Goal: Transaction & Acquisition: Obtain resource

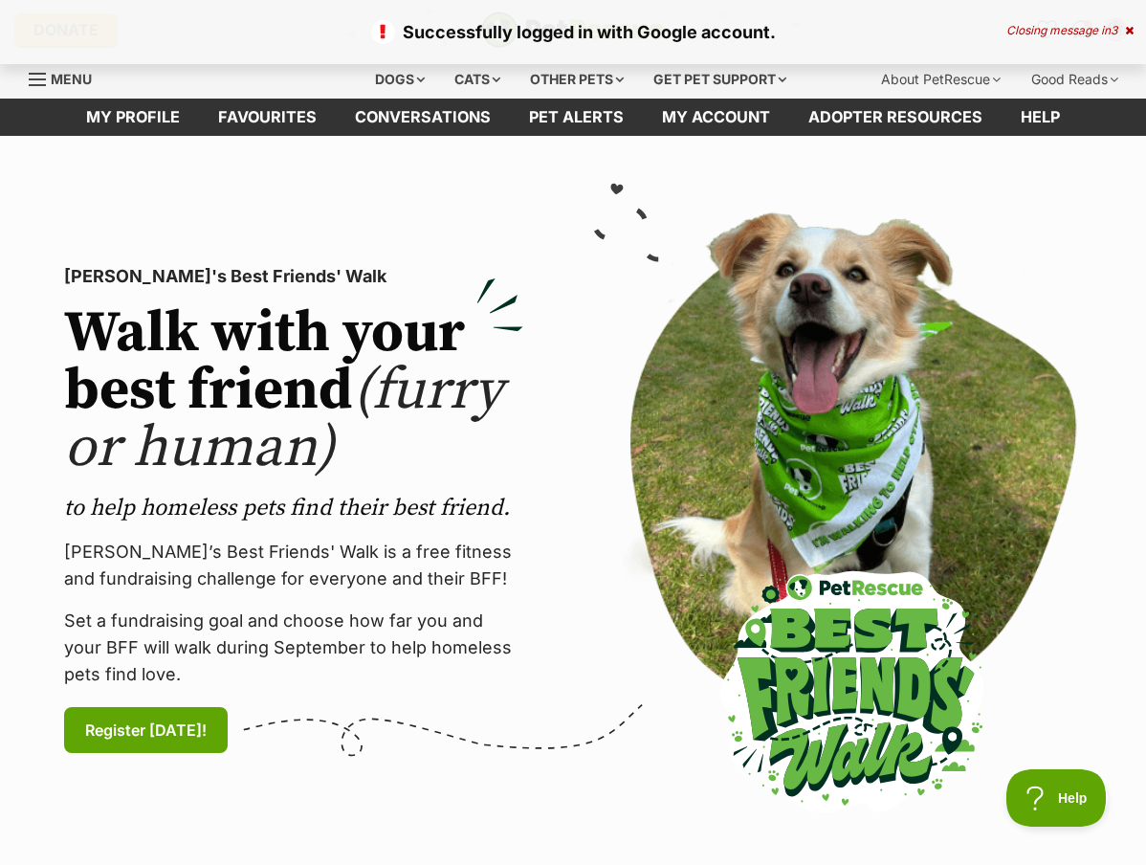
click at [1084, 34] on div "Closing message in 3" at bounding box center [1069, 30] width 127 height 13
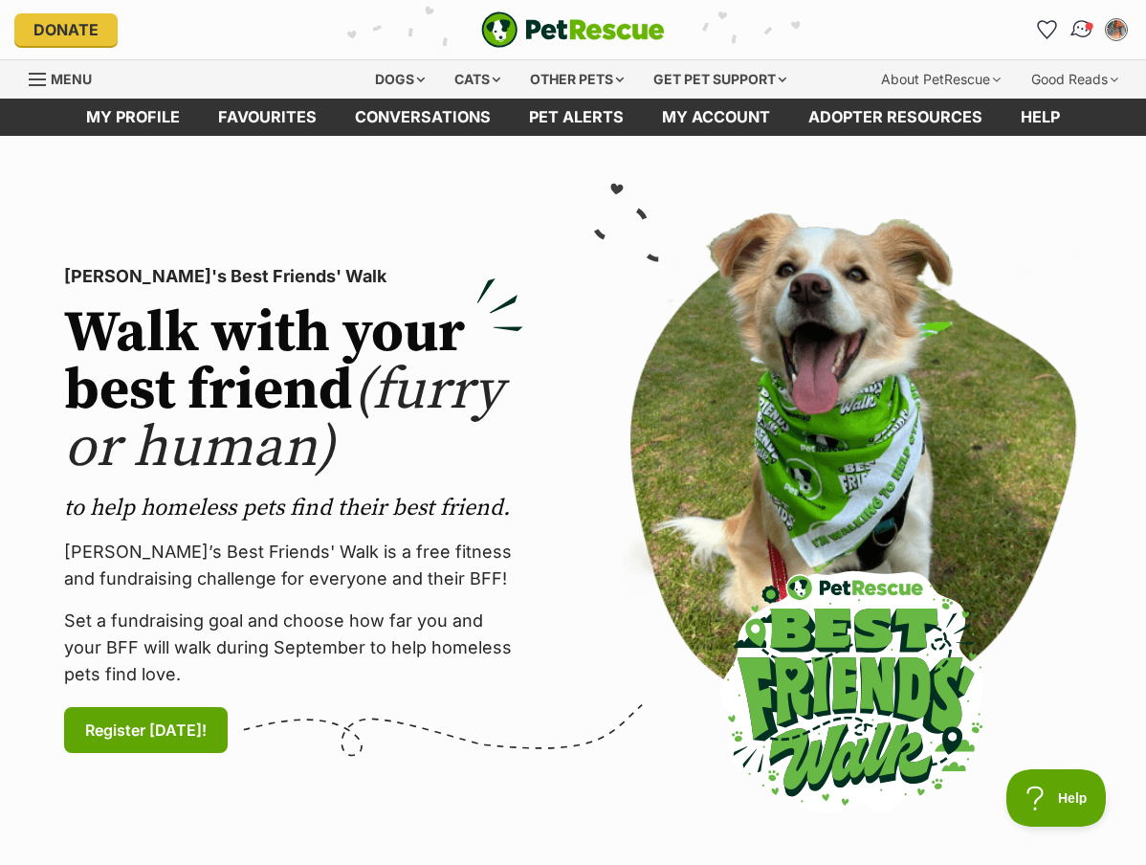
click at [1092, 30] on img "Conversations" at bounding box center [1082, 29] width 26 height 25
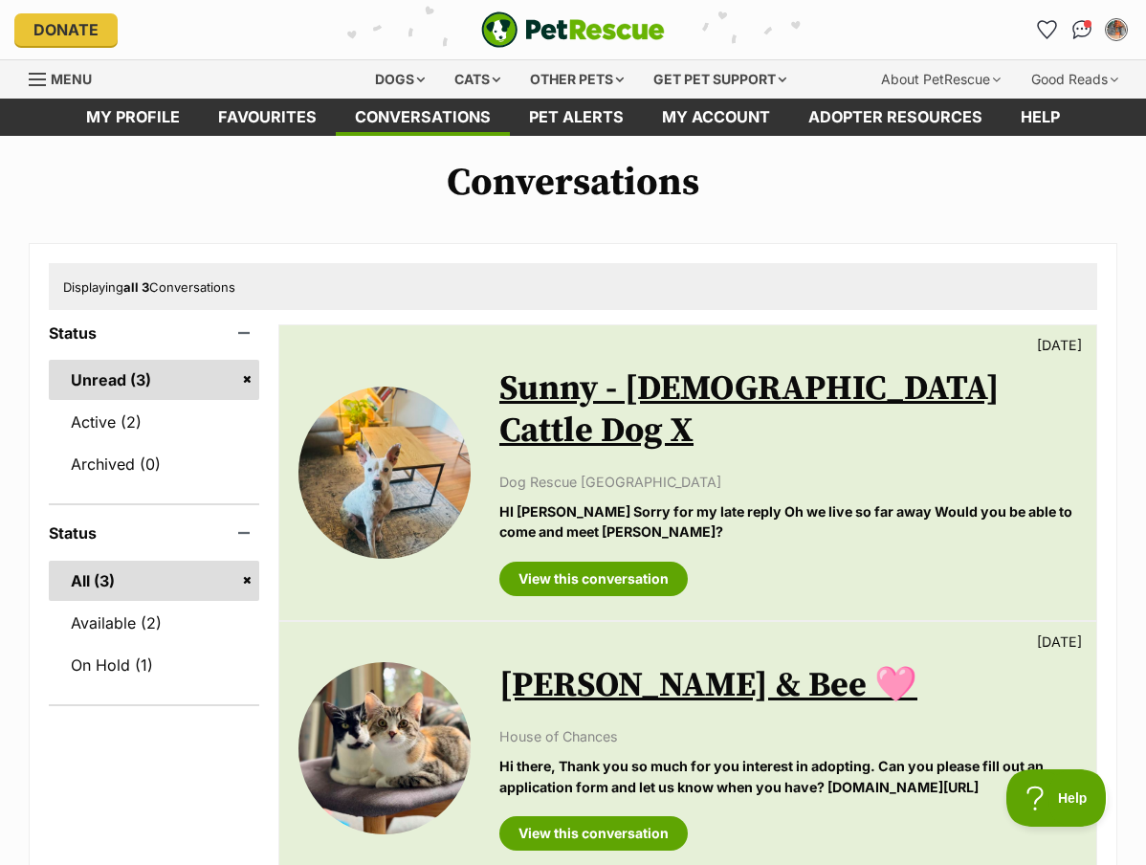
click at [633, 396] on link "Sunny - 1 Year Old Cattle Dog X" at bounding box center [749, 409] width 500 height 85
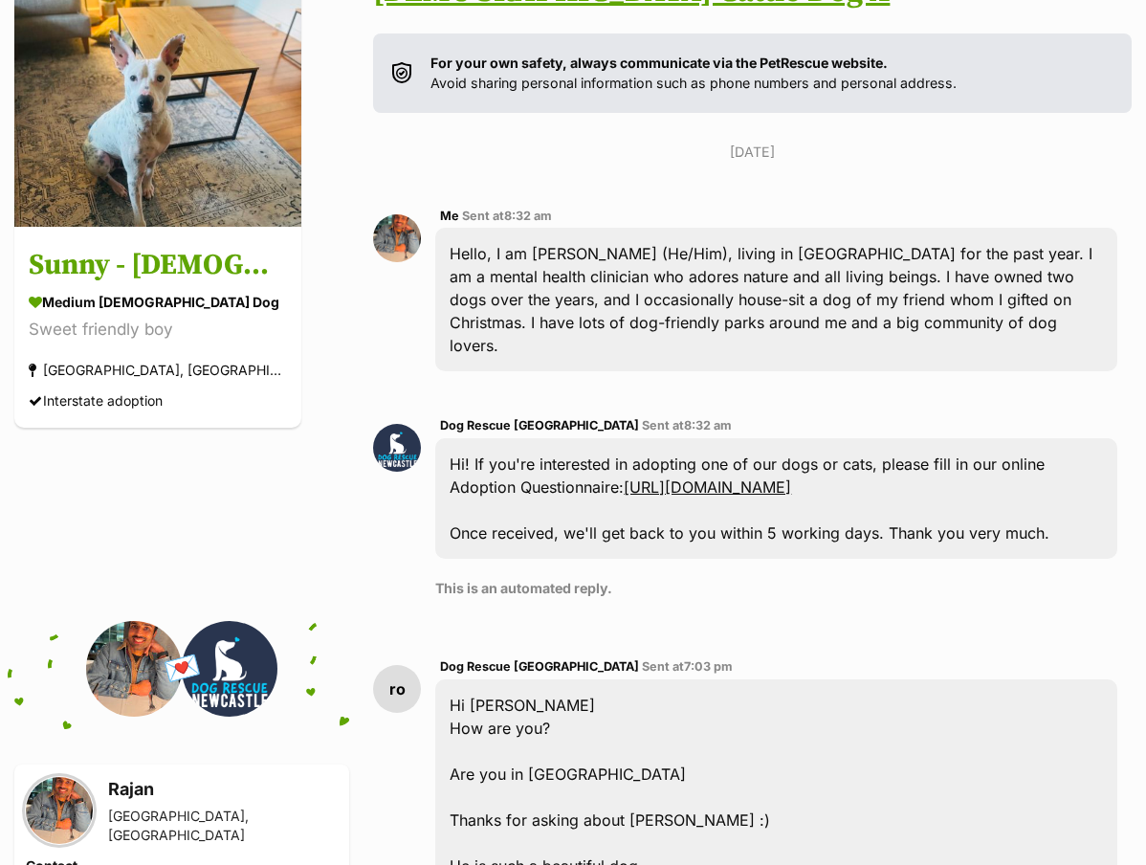
scroll to position [178, 0]
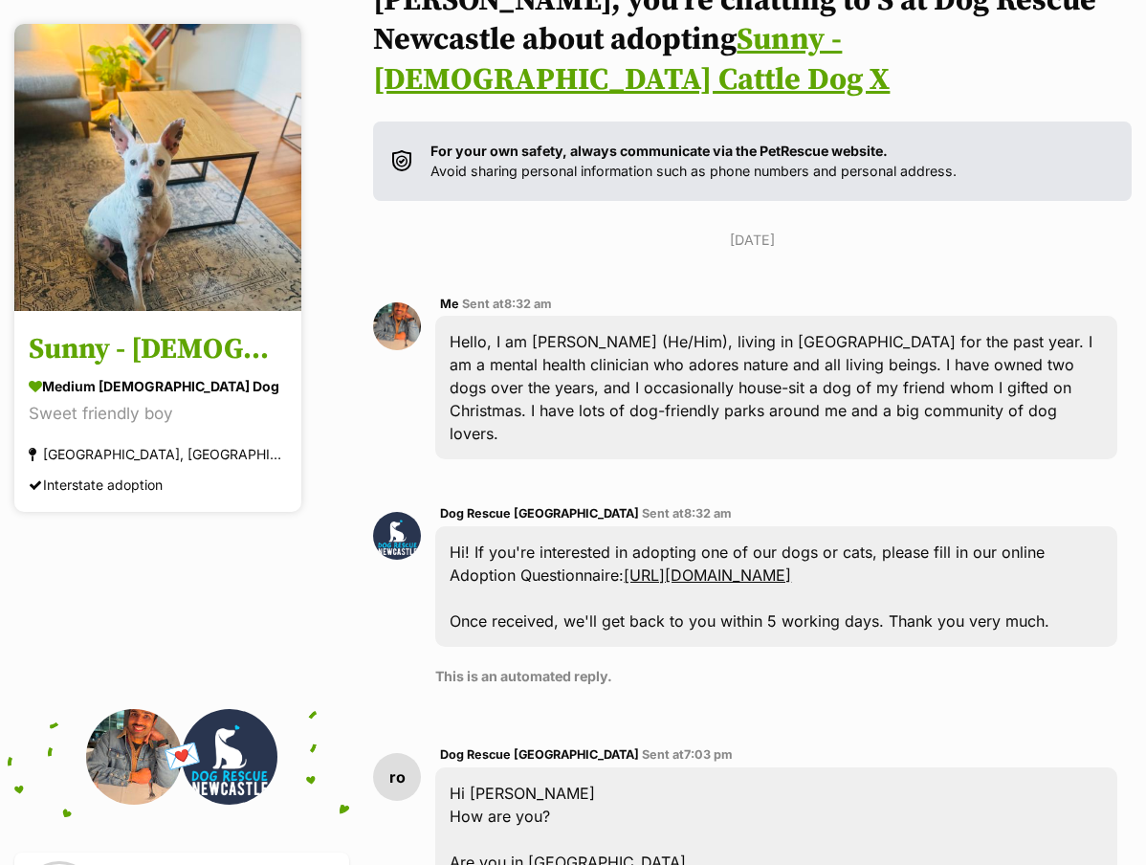
click at [198, 225] on img at bounding box center [157, 167] width 287 height 287
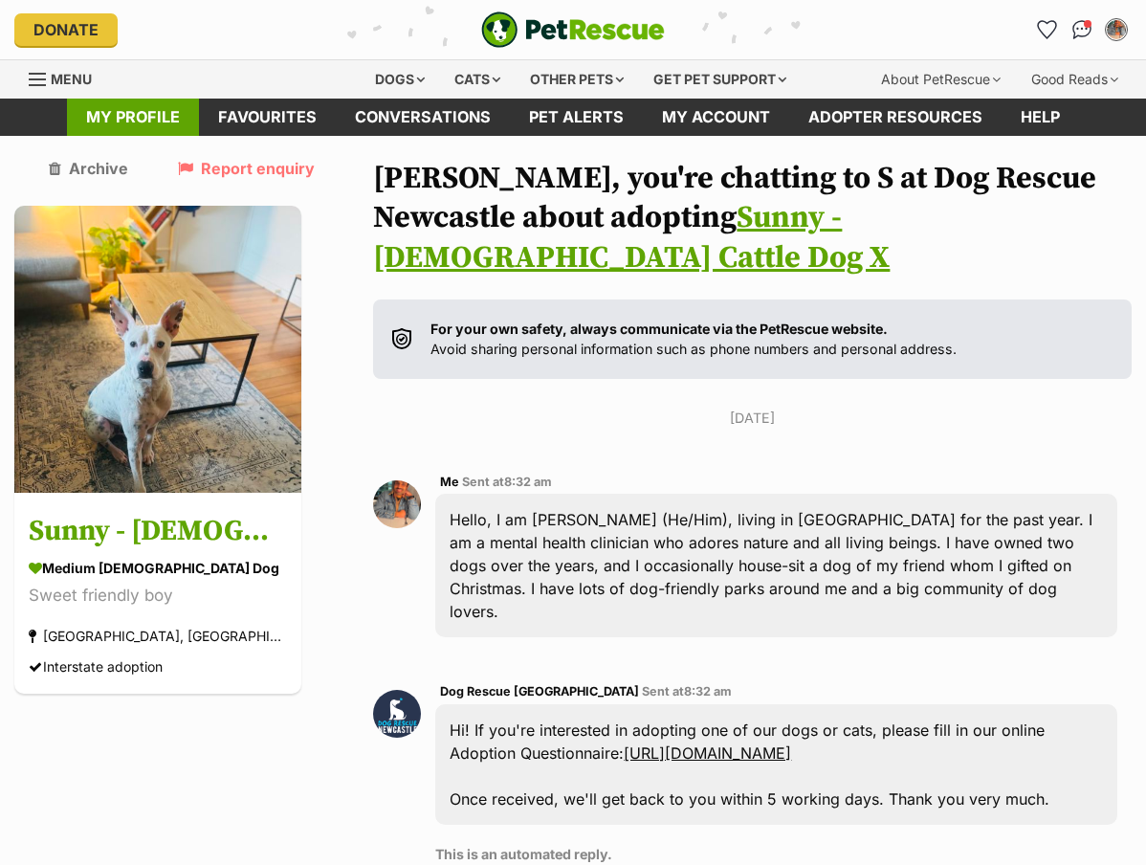
scroll to position [0, 0]
click at [54, 81] on span "Menu" at bounding box center [71, 79] width 41 height 16
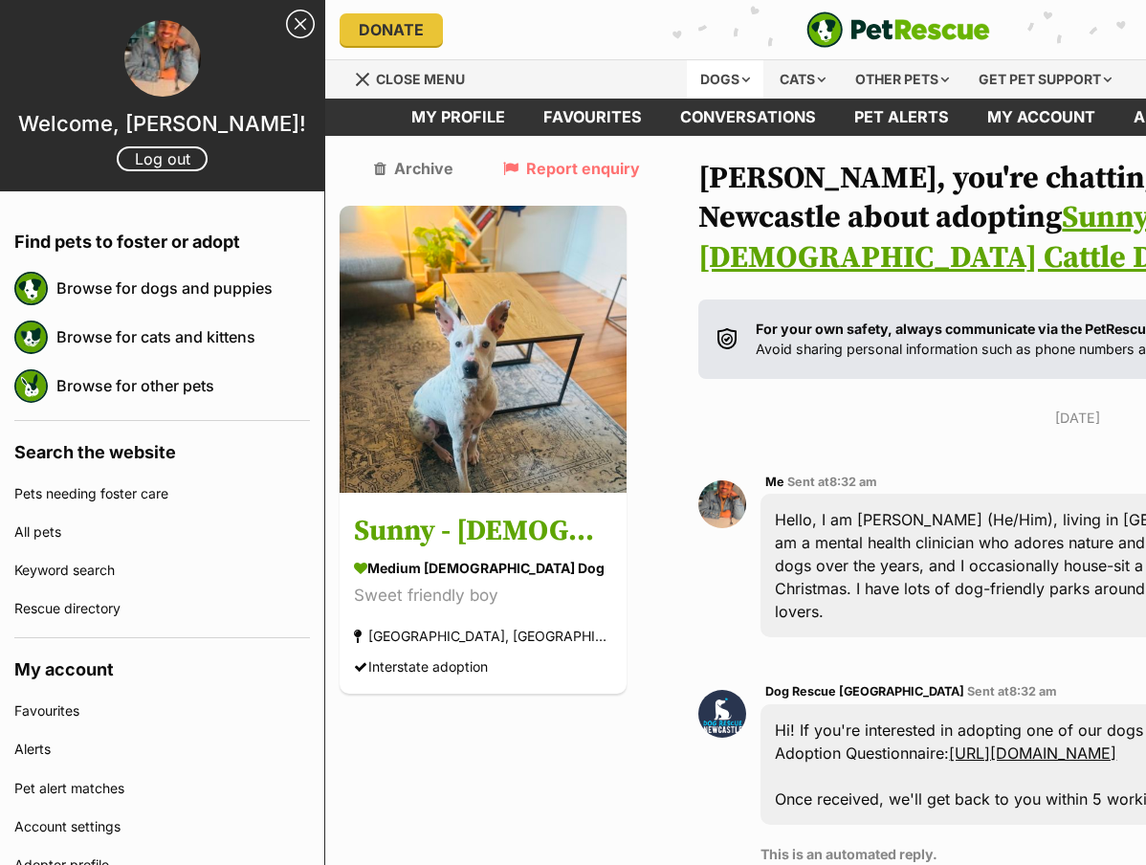
click at [723, 73] on div "Dogs" at bounding box center [725, 79] width 77 height 38
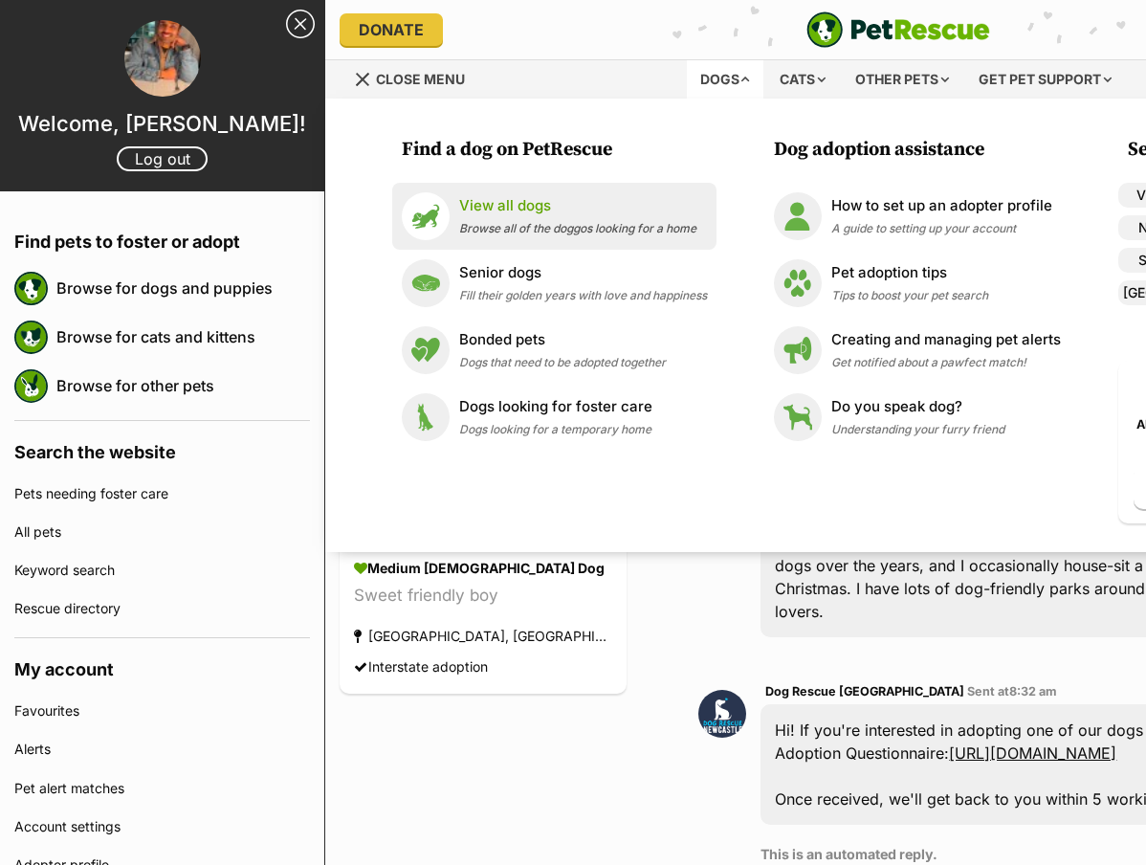
click at [561, 228] on span "Browse all of the doggos looking for a home" at bounding box center [577, 228] width 237 height 14
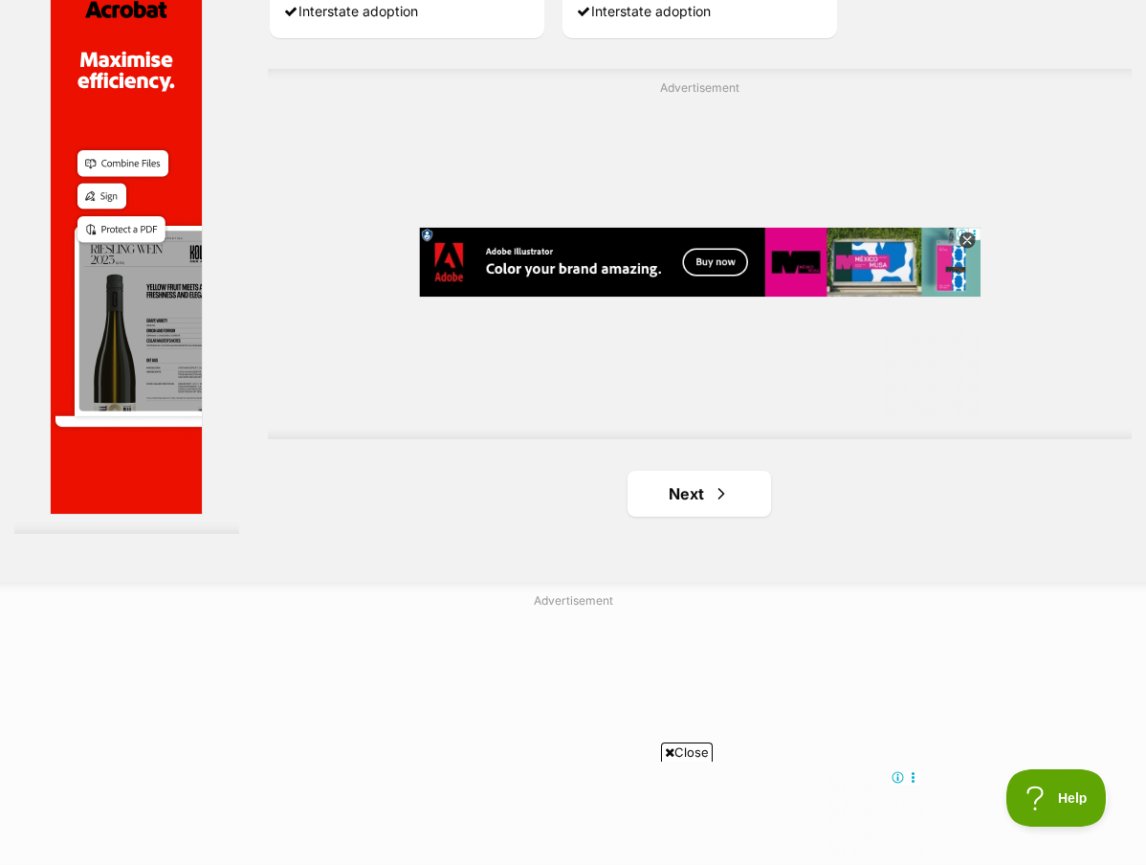
scroll to position [4381, 0]
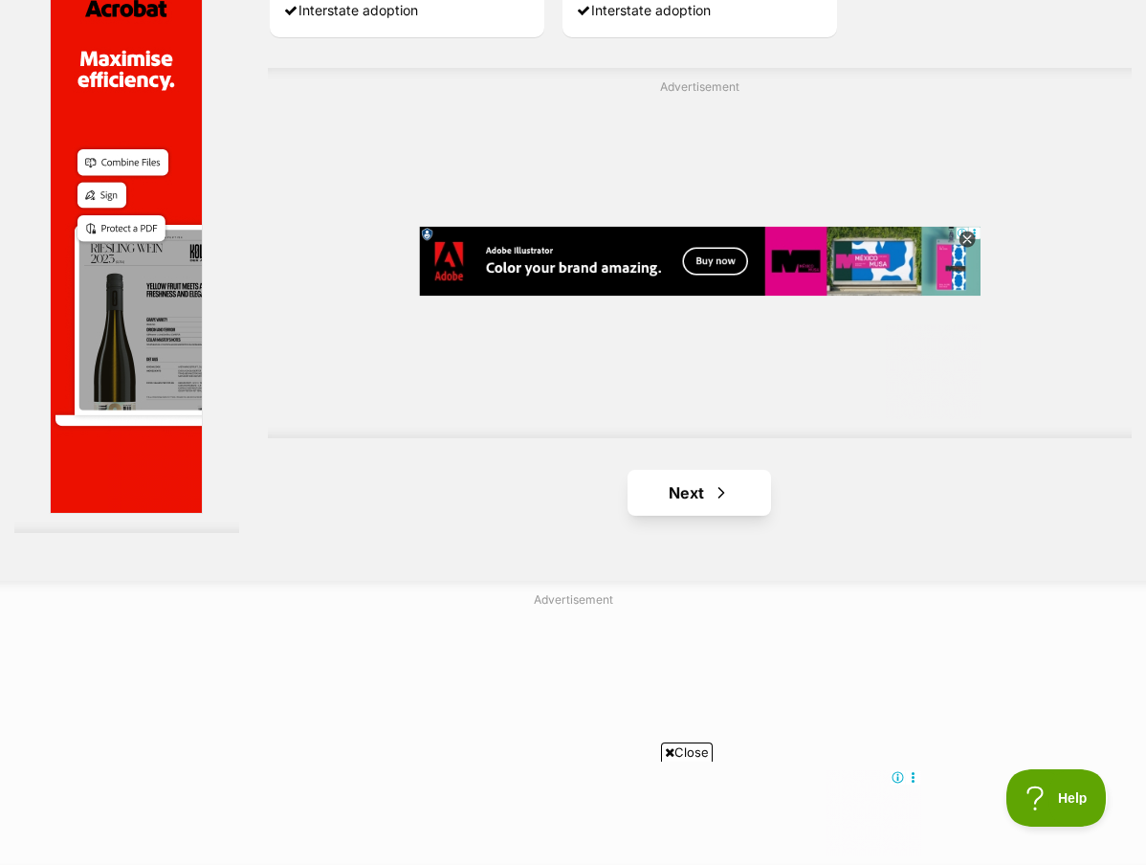
click at [716, 516] on link "Next" at bounding box center [698, 493] width 143 height 46
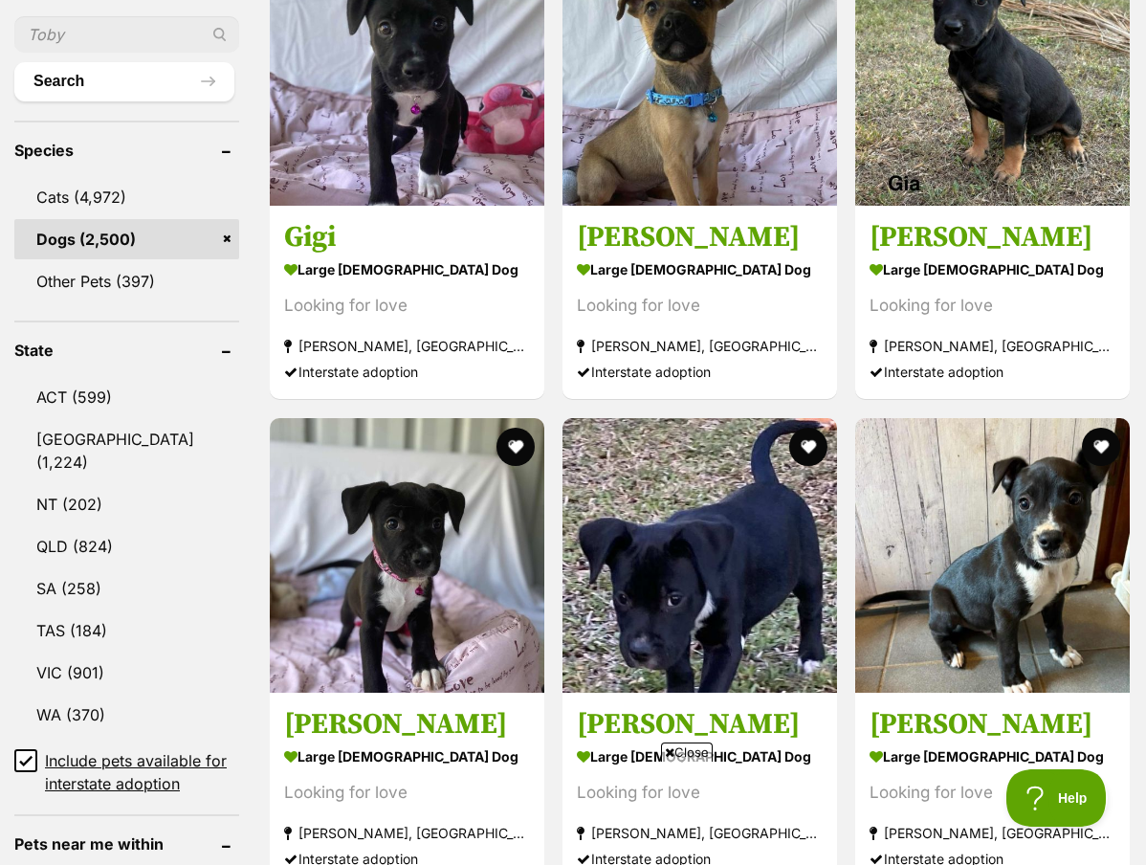
scroll to position [715, 0]
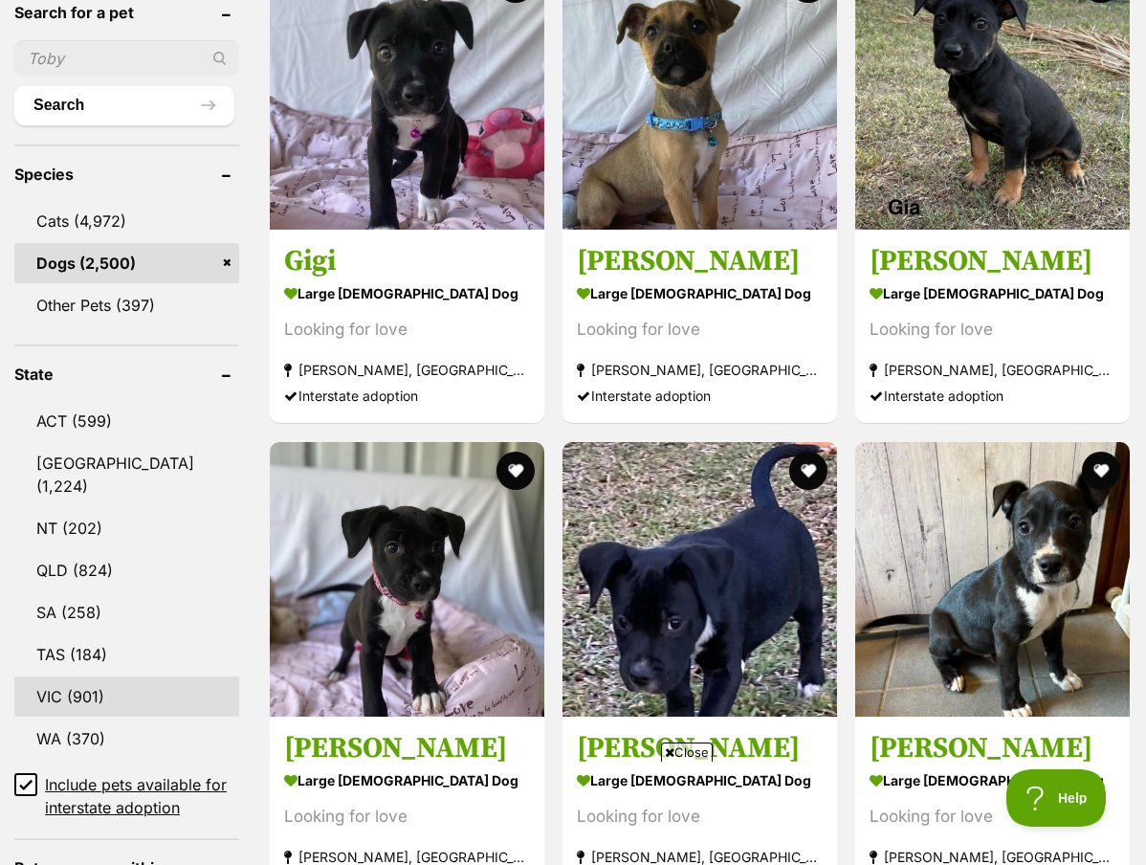
click at [67, 676] on link "VIC (901)" at bounding box center [126, 696] width 225 height 40
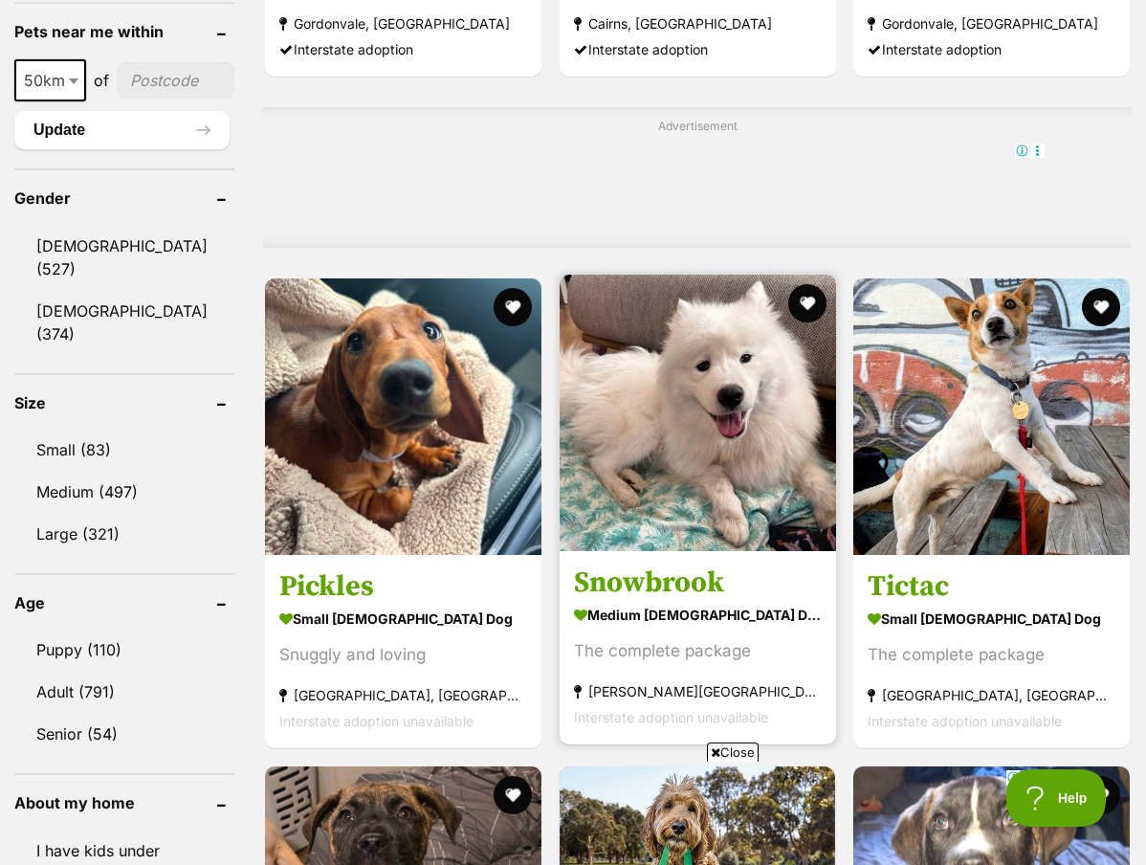
scroll to position [1557, 0]
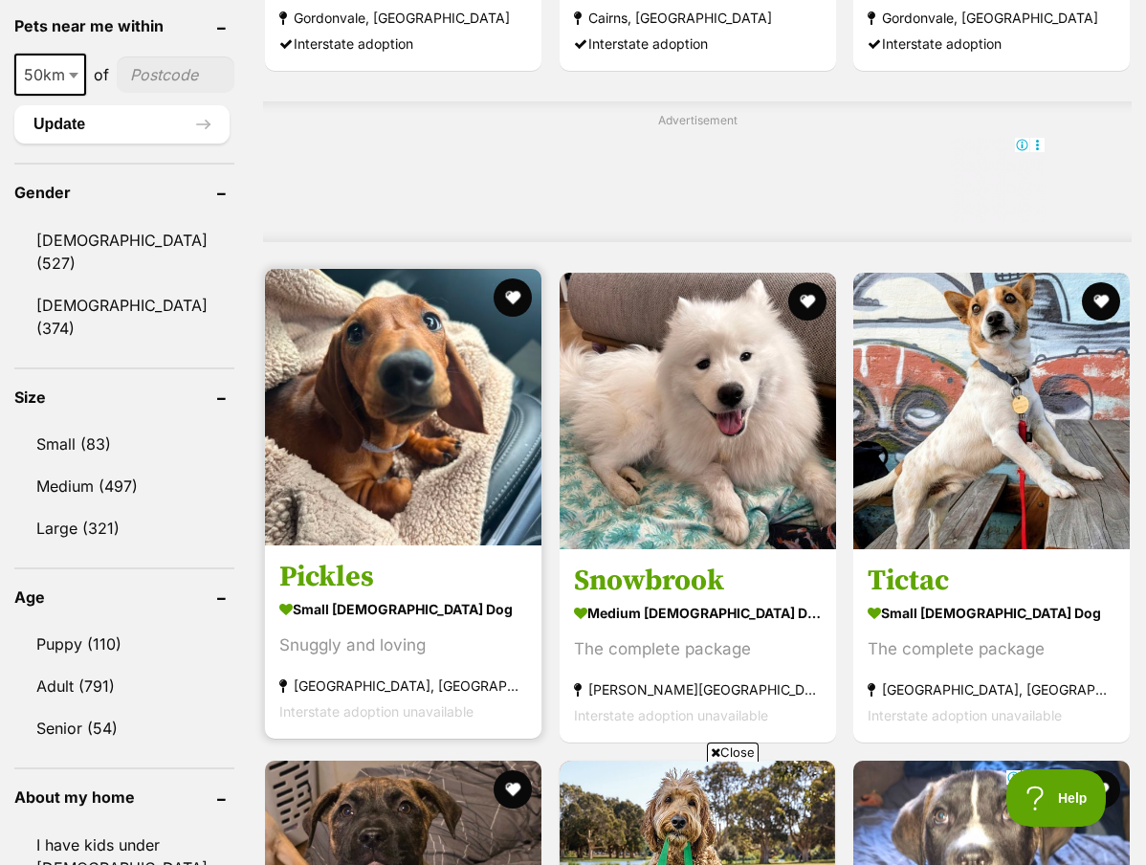
click at [375, 513] on img at bounding box center [403, 407] width 276 height 276
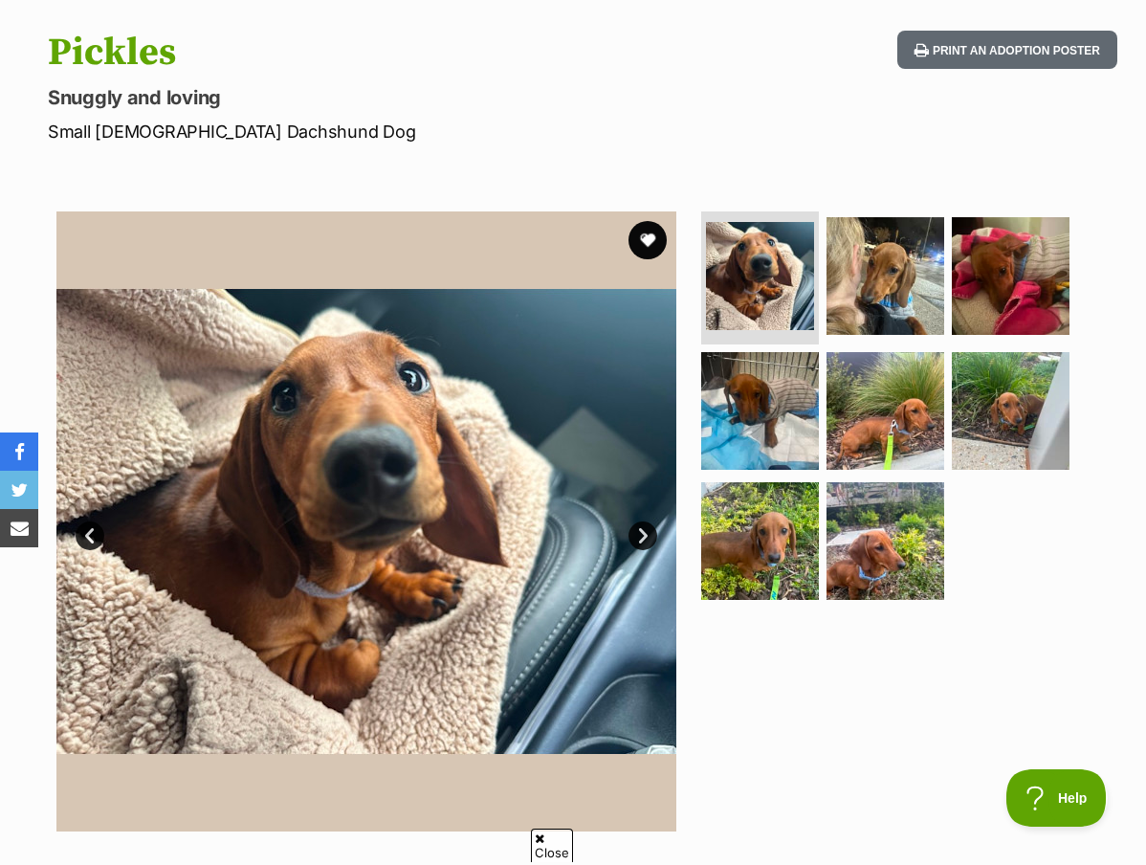
click at [645, 530] on link "Next" at bounding box center [642, 535] width 29 height 29
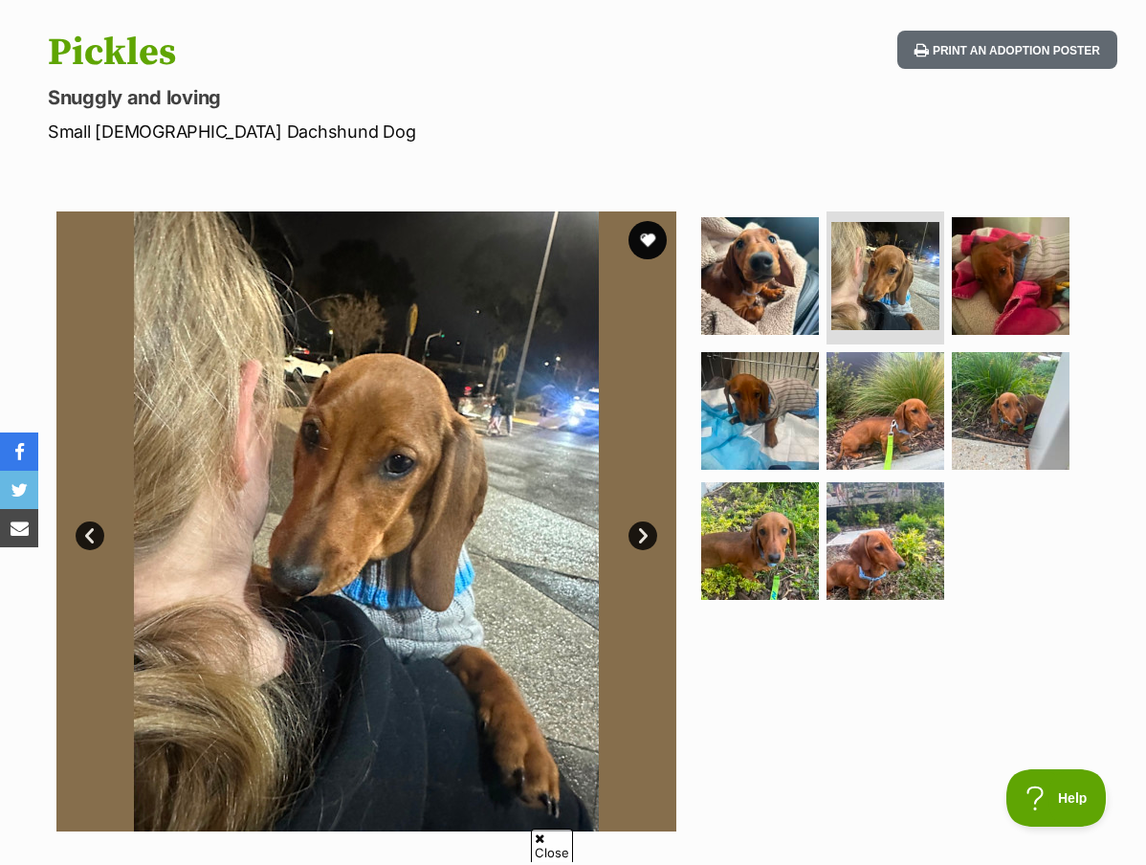
click at [645, 530] on link "Next" at bounding box center [642, 535] width 29 height 29
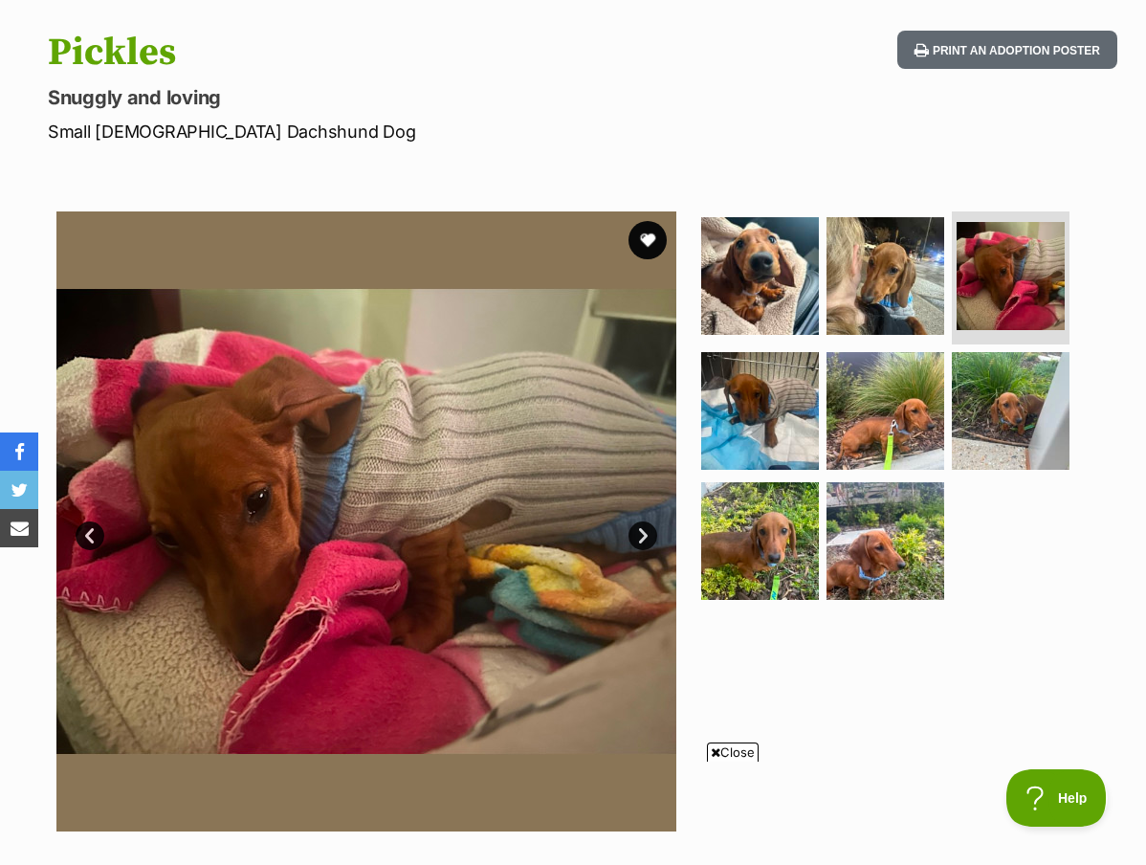
click at [645, 531] on link "Next" at bounding box center [642, 535] width 29 height 29
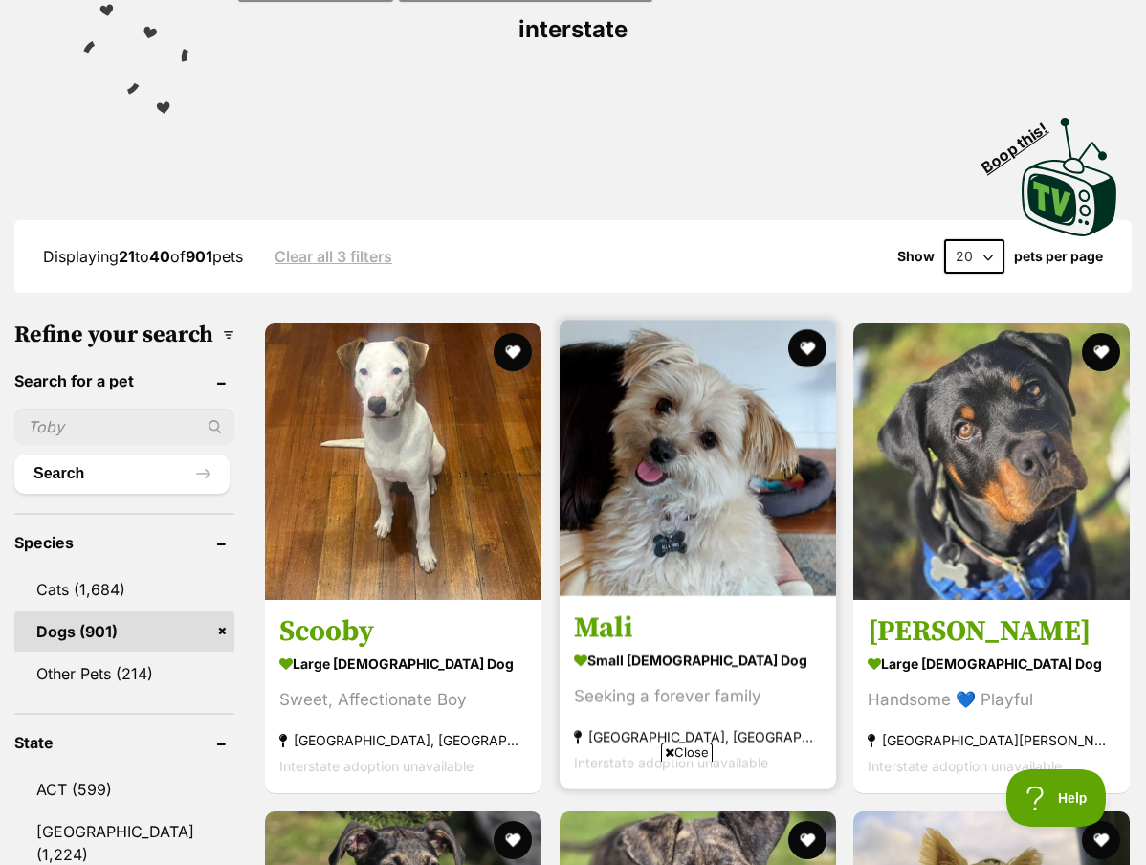
click at [673, 553] on img at bounding box center [698, 457] width 276 height 276
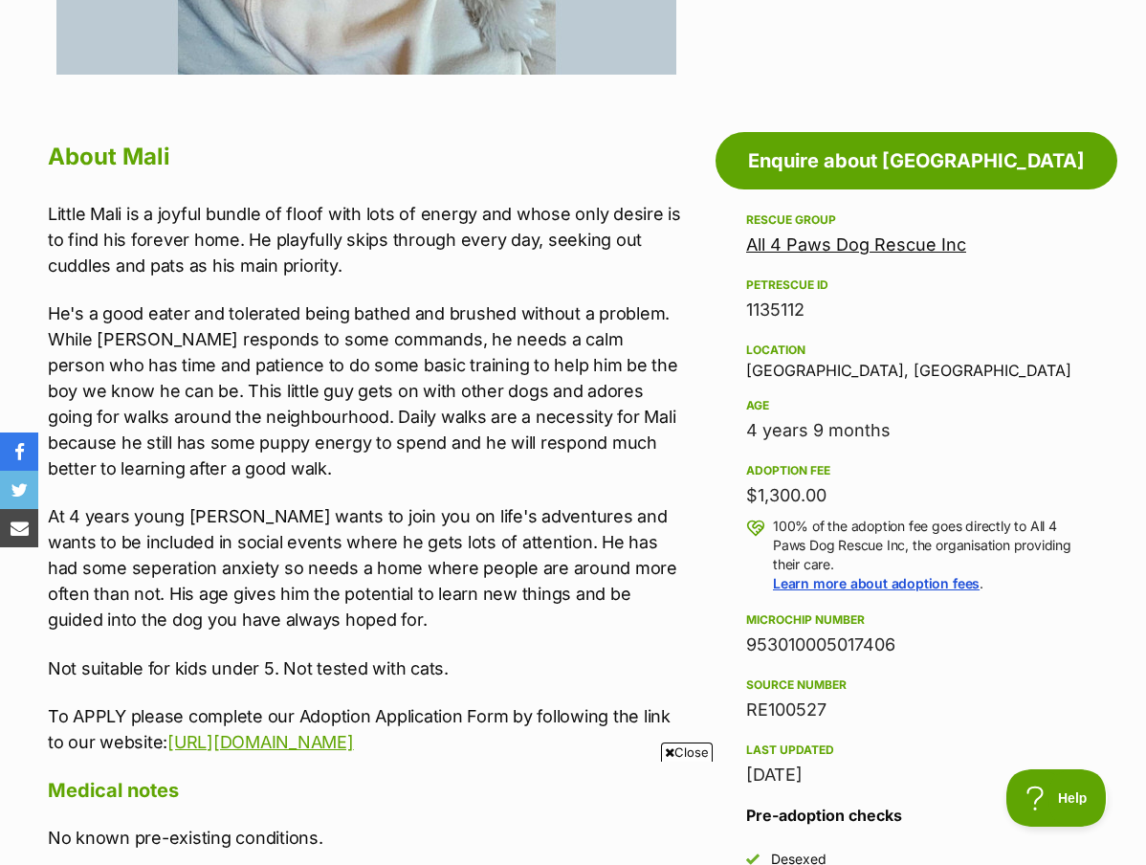
scroll to position [947, 0]
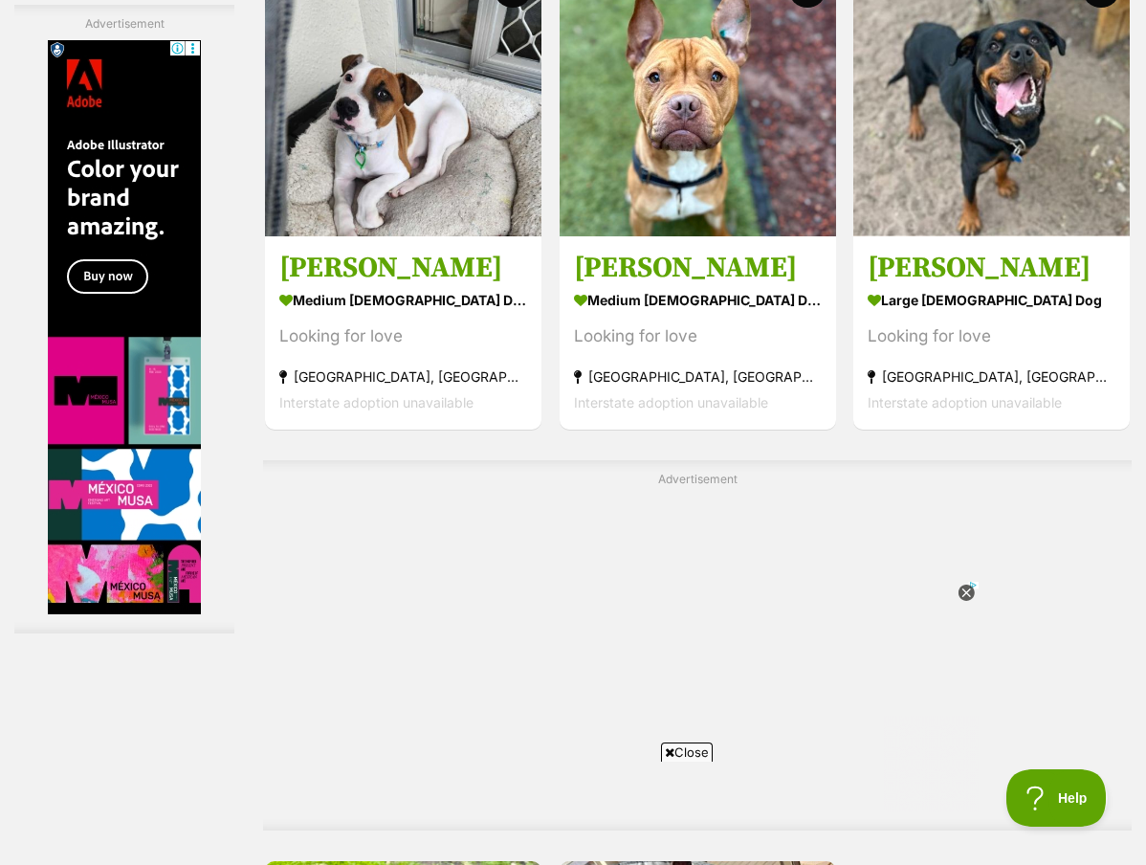
scroll to position [4330, 0]
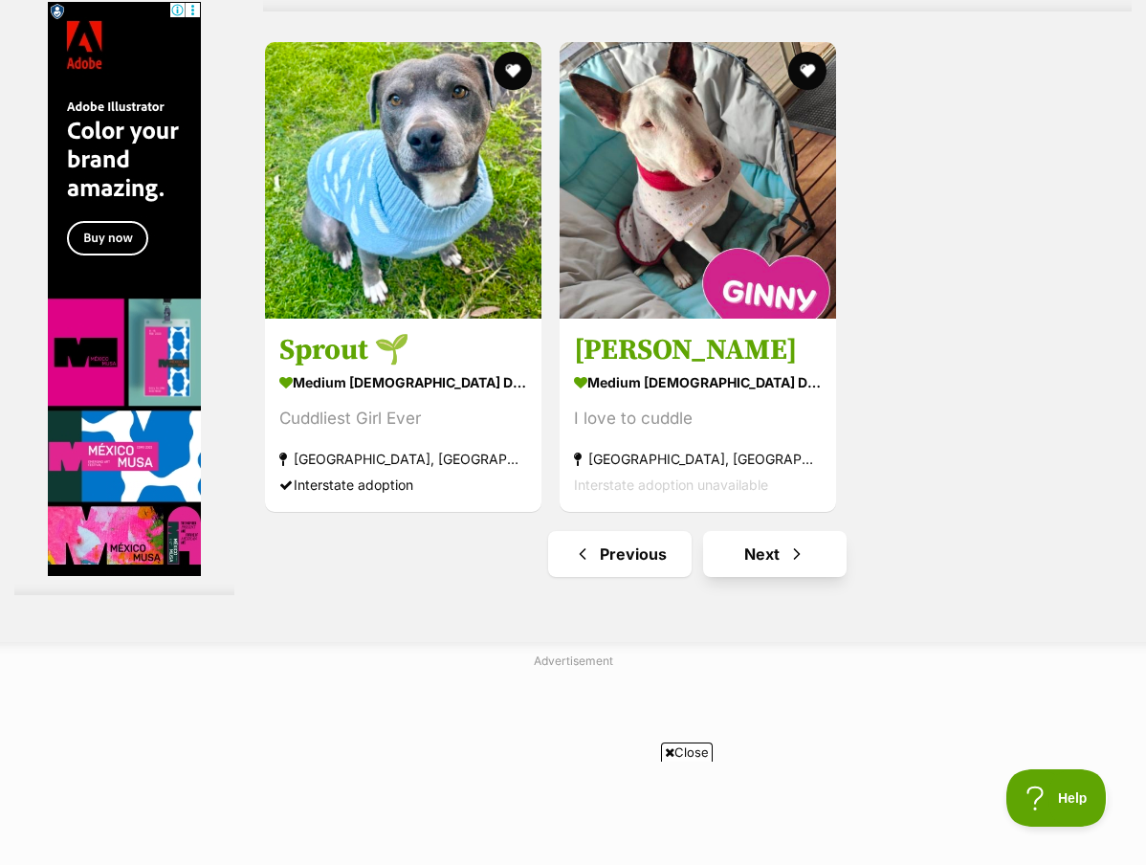
click at [787, 565] on span "Next page" at bounding box center [796, 553] width 19 height 23
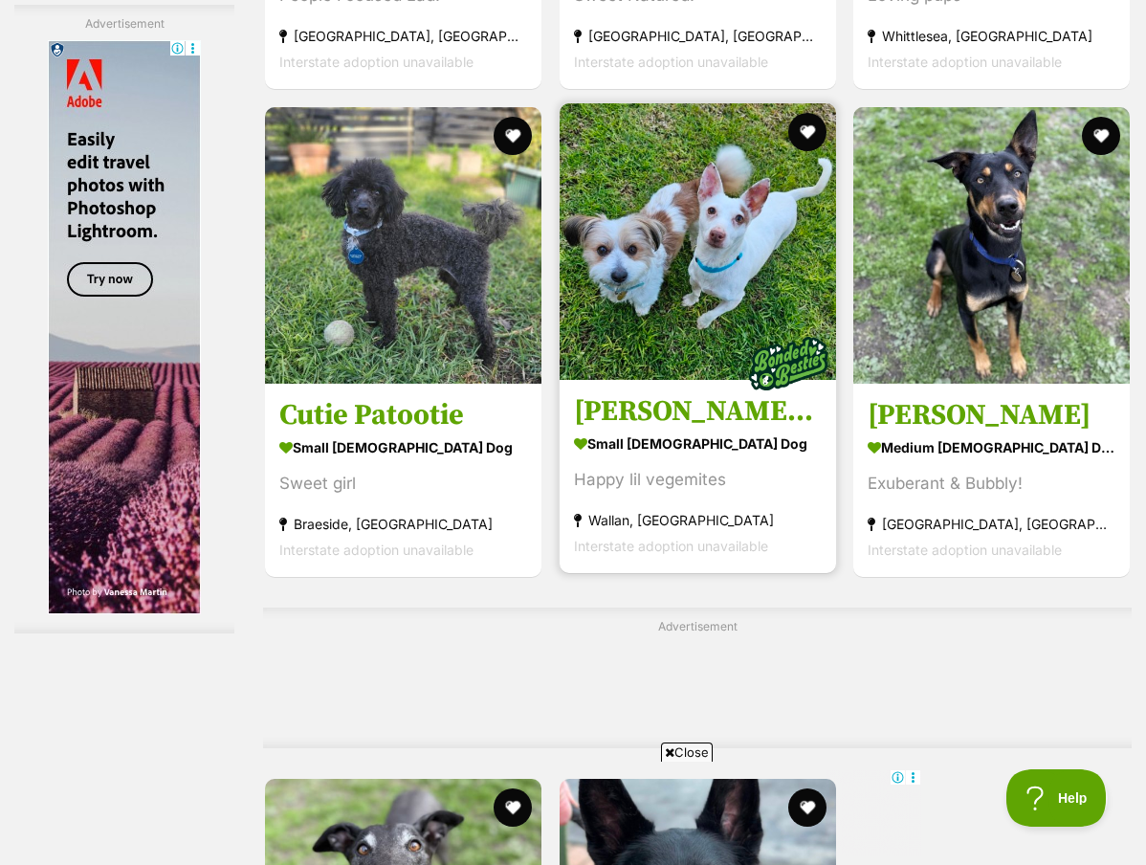
scroll to position [4237, 0]
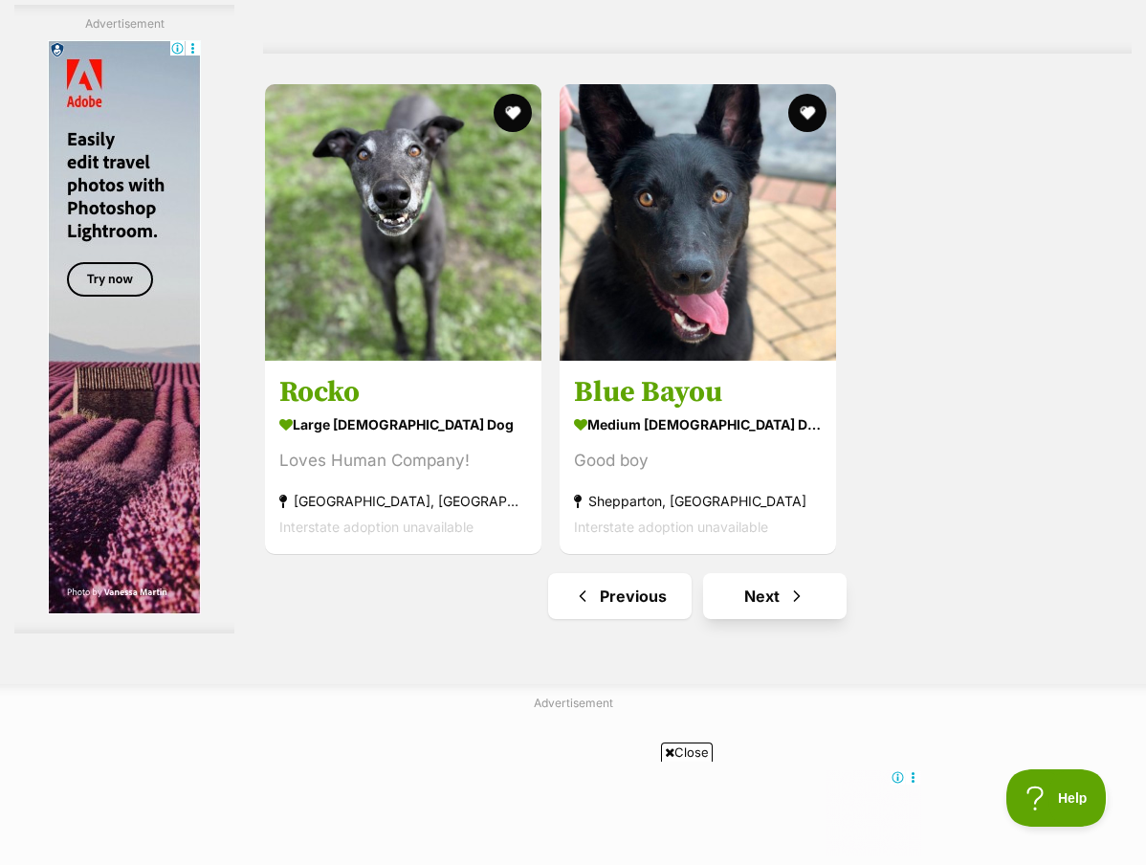
click at [737, 619] on link "Next" at bounding box center [774, 596] width 143 height 46
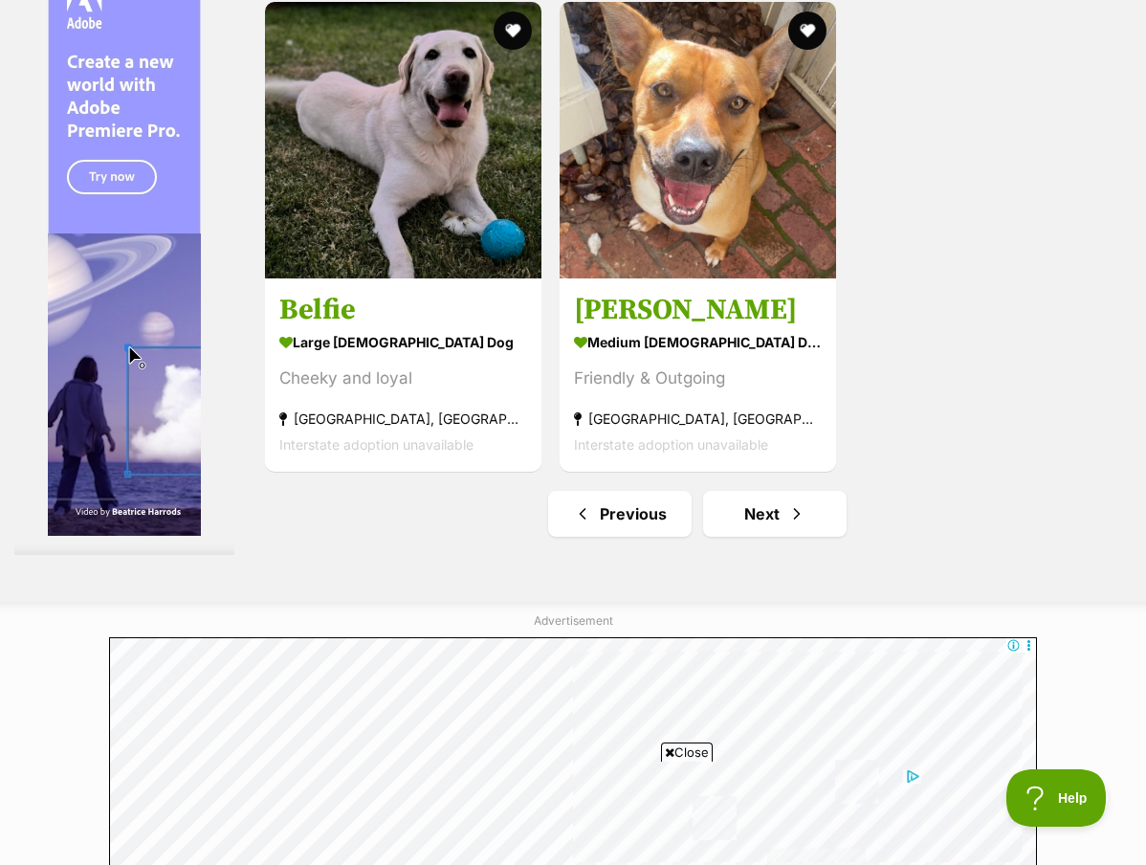
scroll to position [4142, 0]
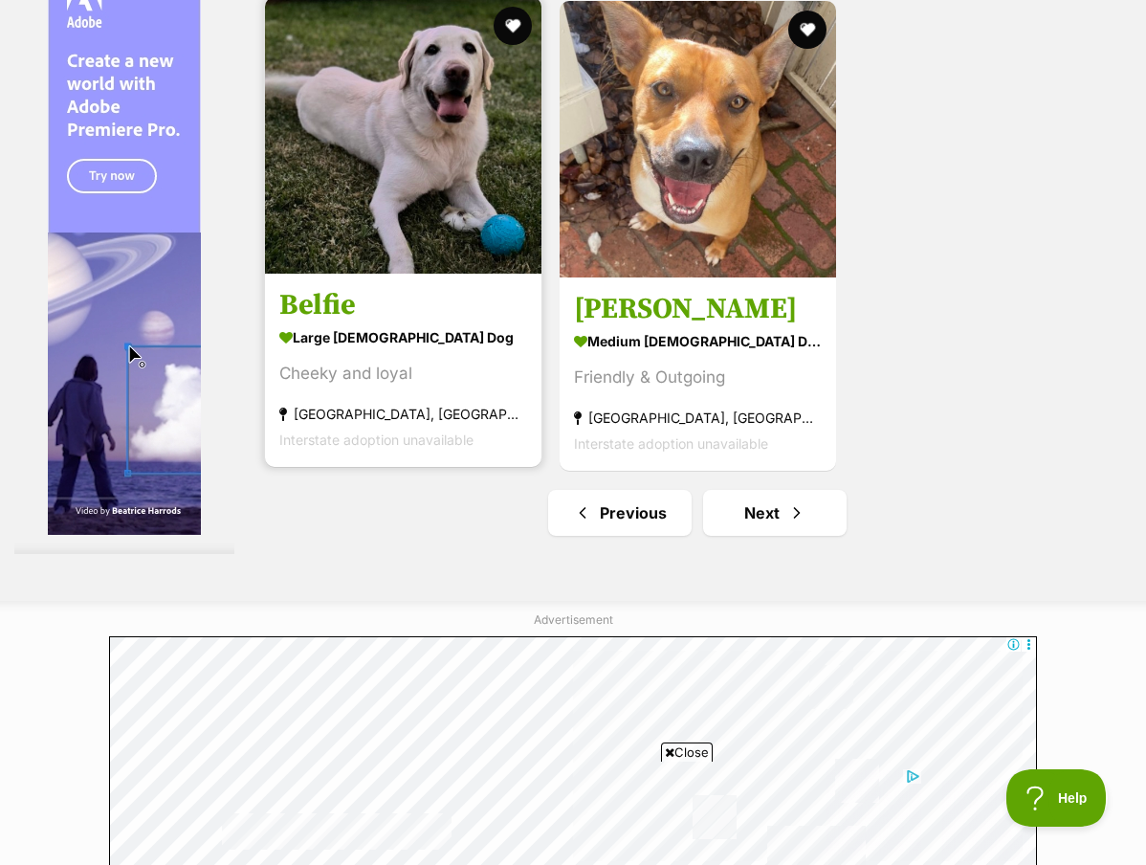
click at [381, 427] on strong "[GEOGRAPHIC_DATA], [GEOGRAPHIC_DATA]" at bounding box center [403, 414] width 248 height 26
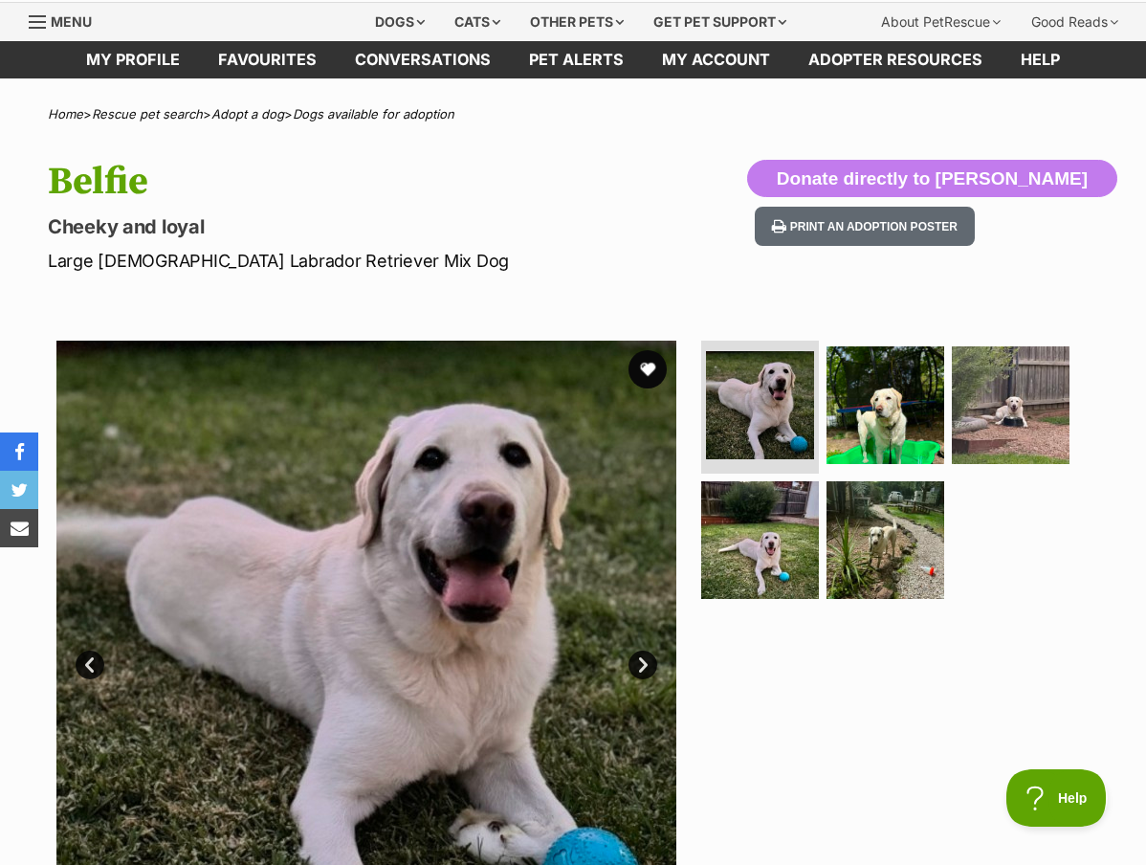
scroll to position [60, 0]
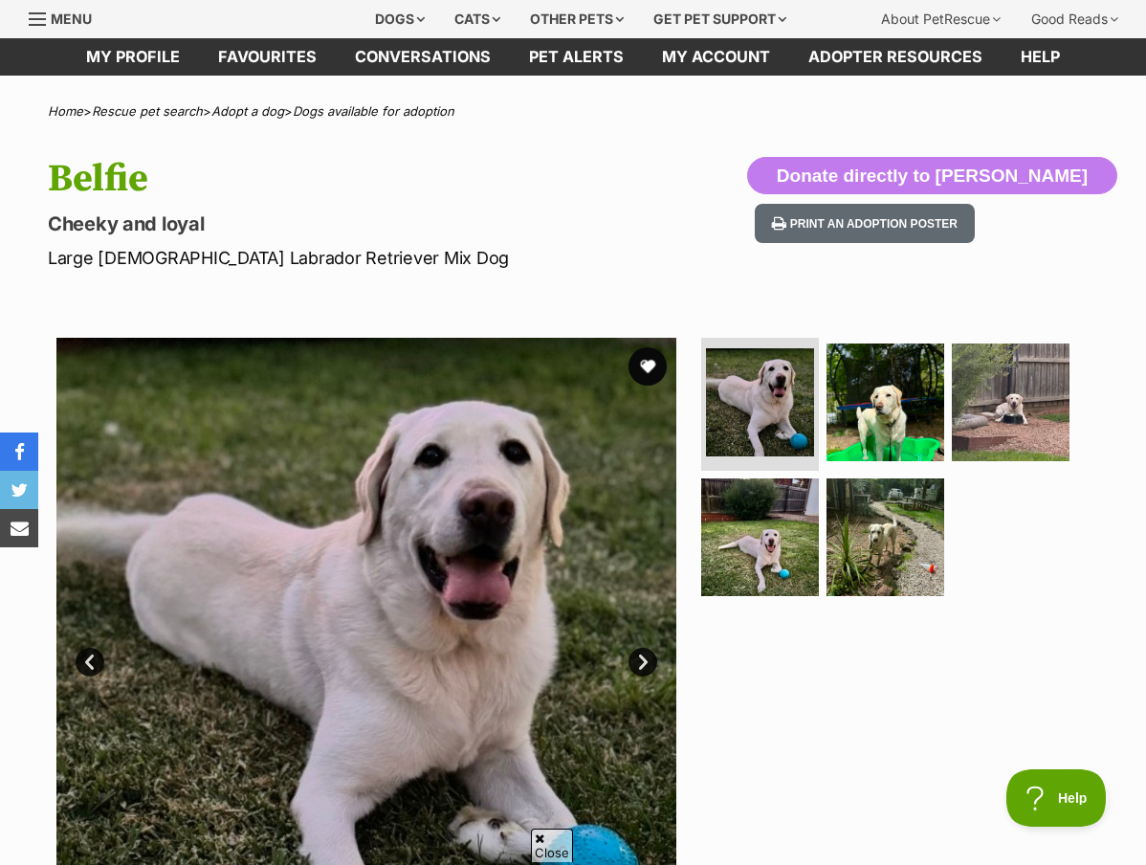
click at [637, 659] on link "Next" at bounding box center [642, 662] width 29 height 29
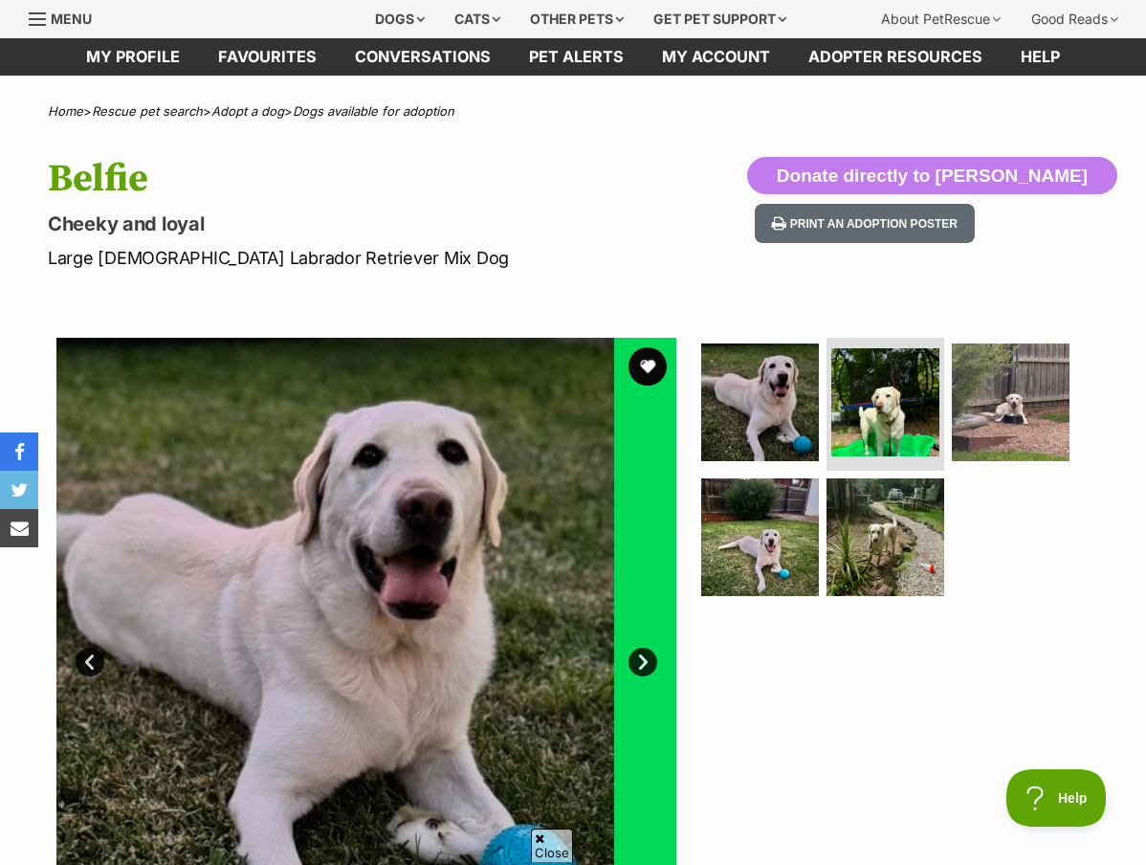
scroll to position [0, 0]
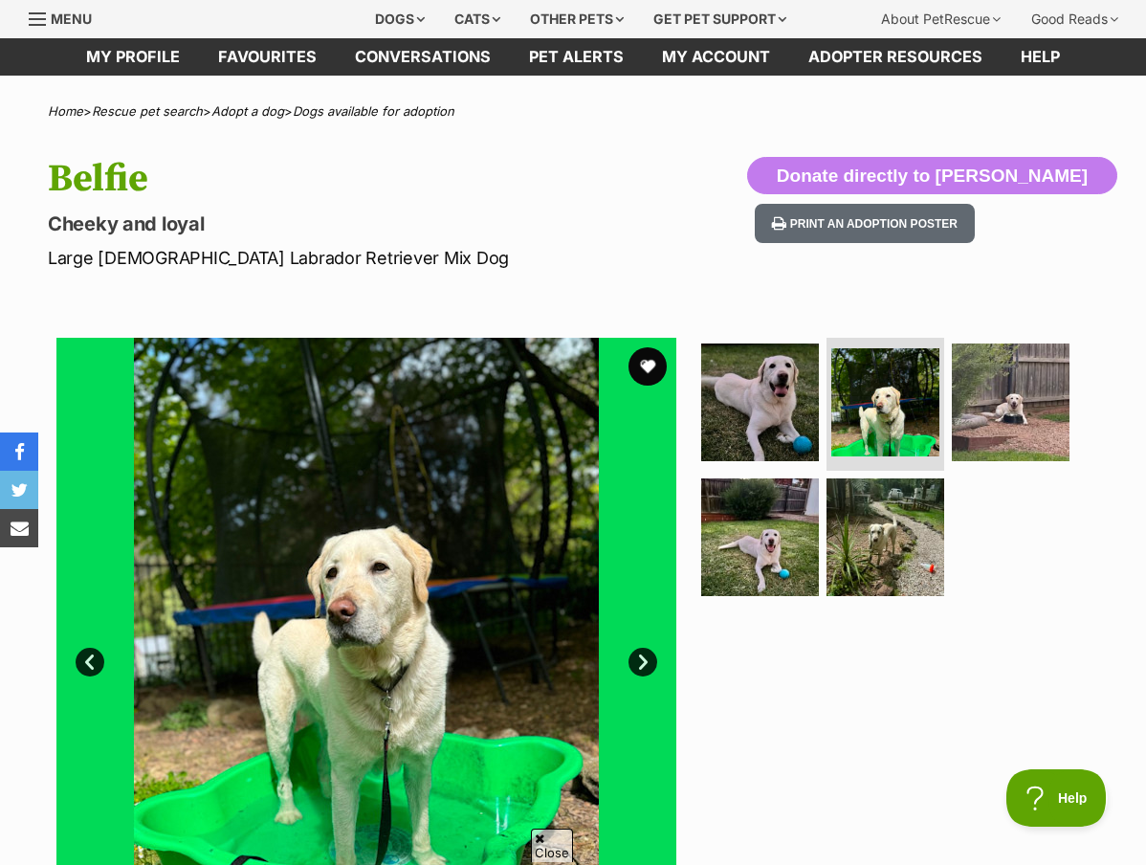
click at [637, 659] on link "Next" at bounding box center [642, 662] width 29 height 29
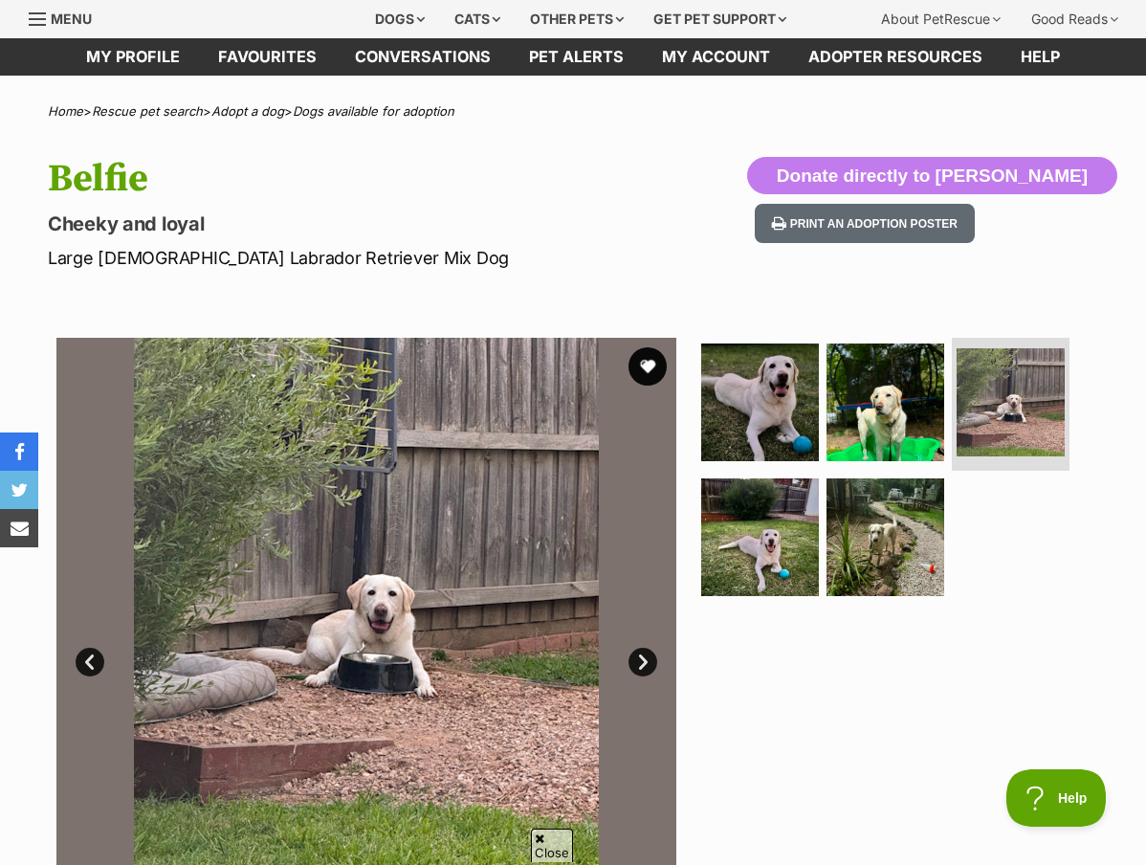
click at [637, 659] on link "Next" at bounding box center [642, 662] width 29 height 29
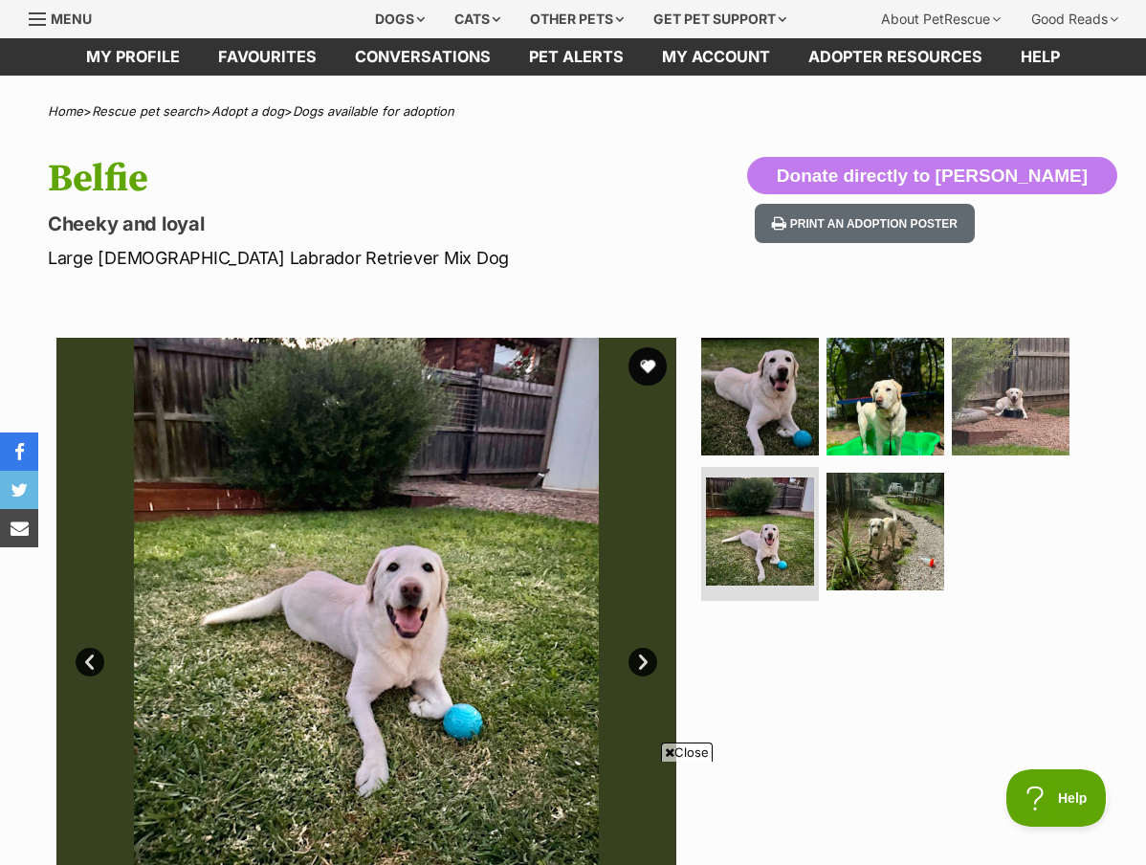
click at [647, 665] on link "Next" at bounding box center [642, 662] width 29 height 29
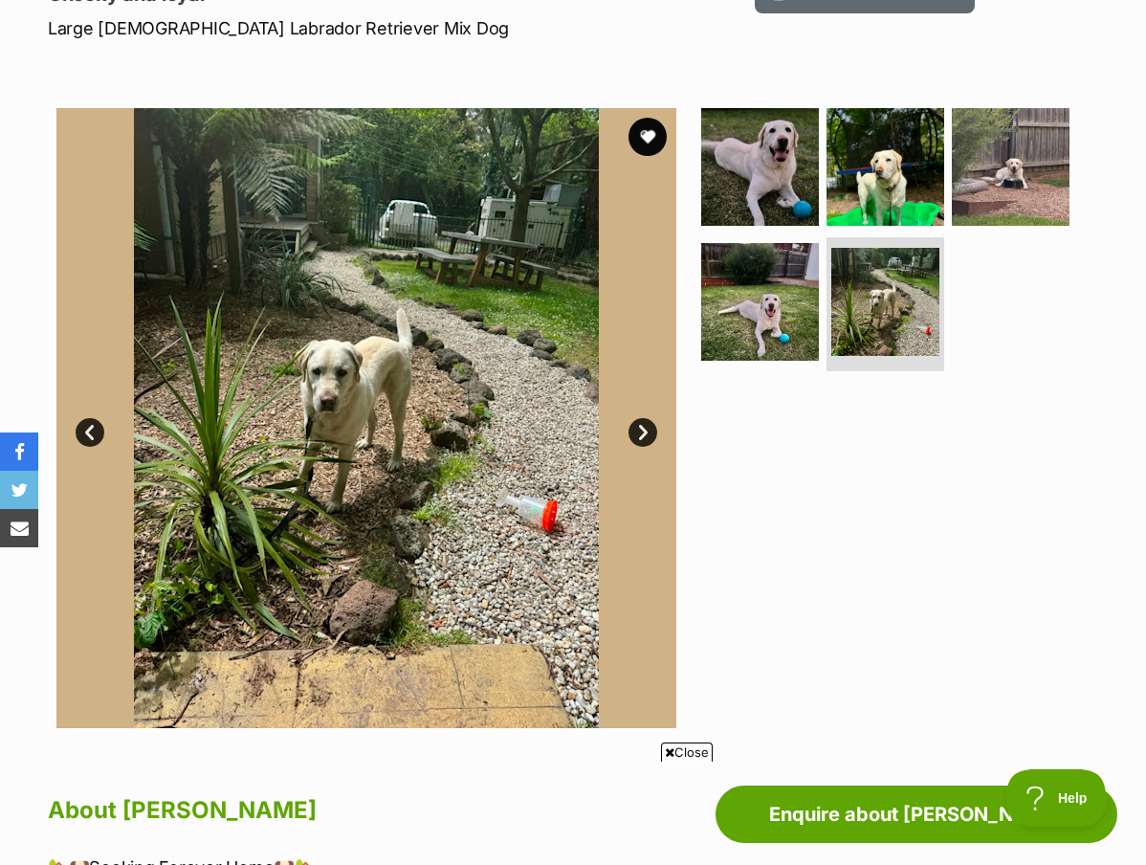
click at [642, 430] on link "Next" at bounding box center [642, 432] width 29 height 29
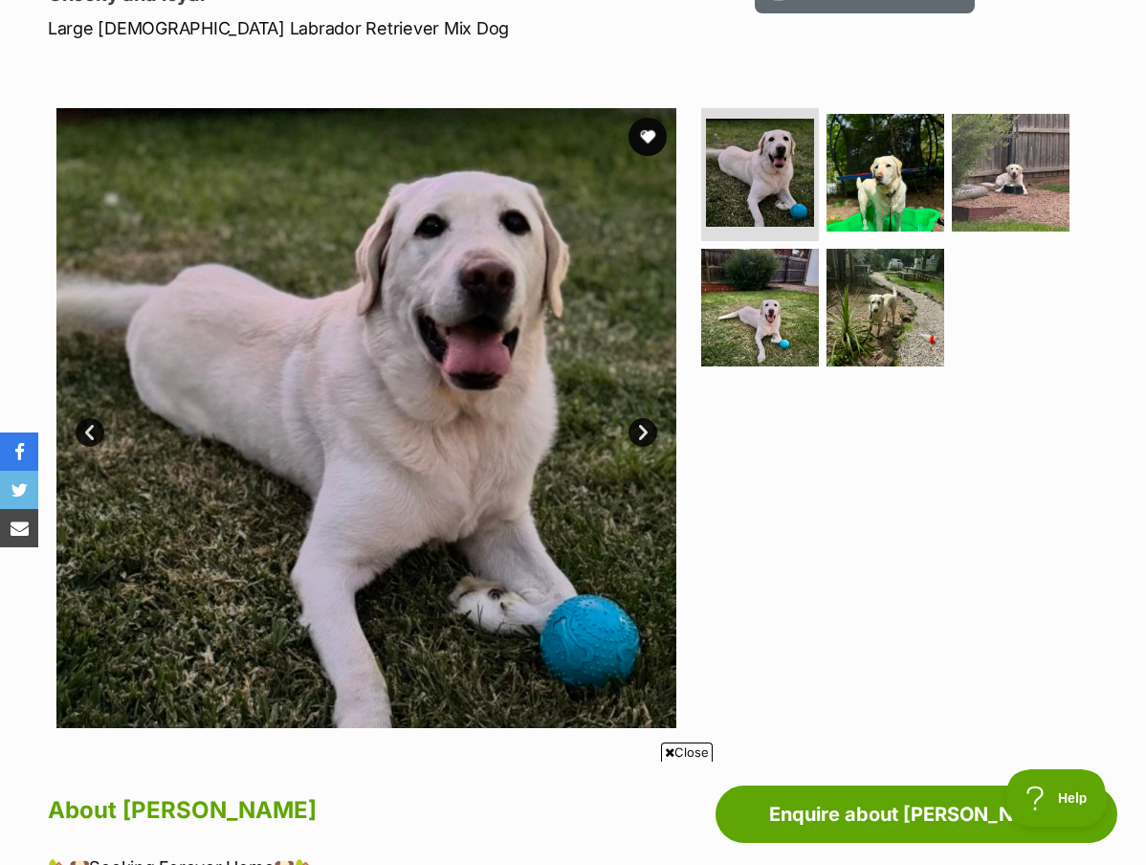
click at [642, 431] on link "Next" at bounding box center [642, 432] width 29 height 29
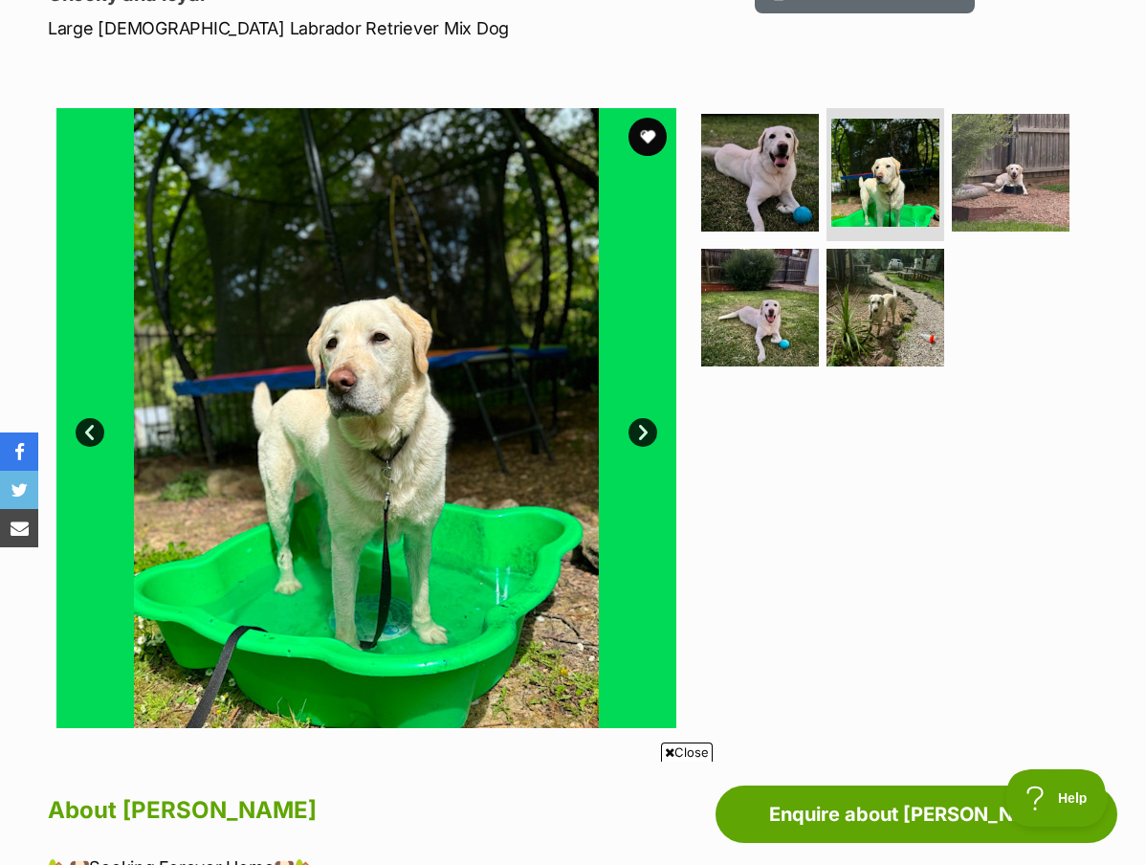
click at [642, 431] on link "Next" at bounding box center [642, 432] width 29 height 29
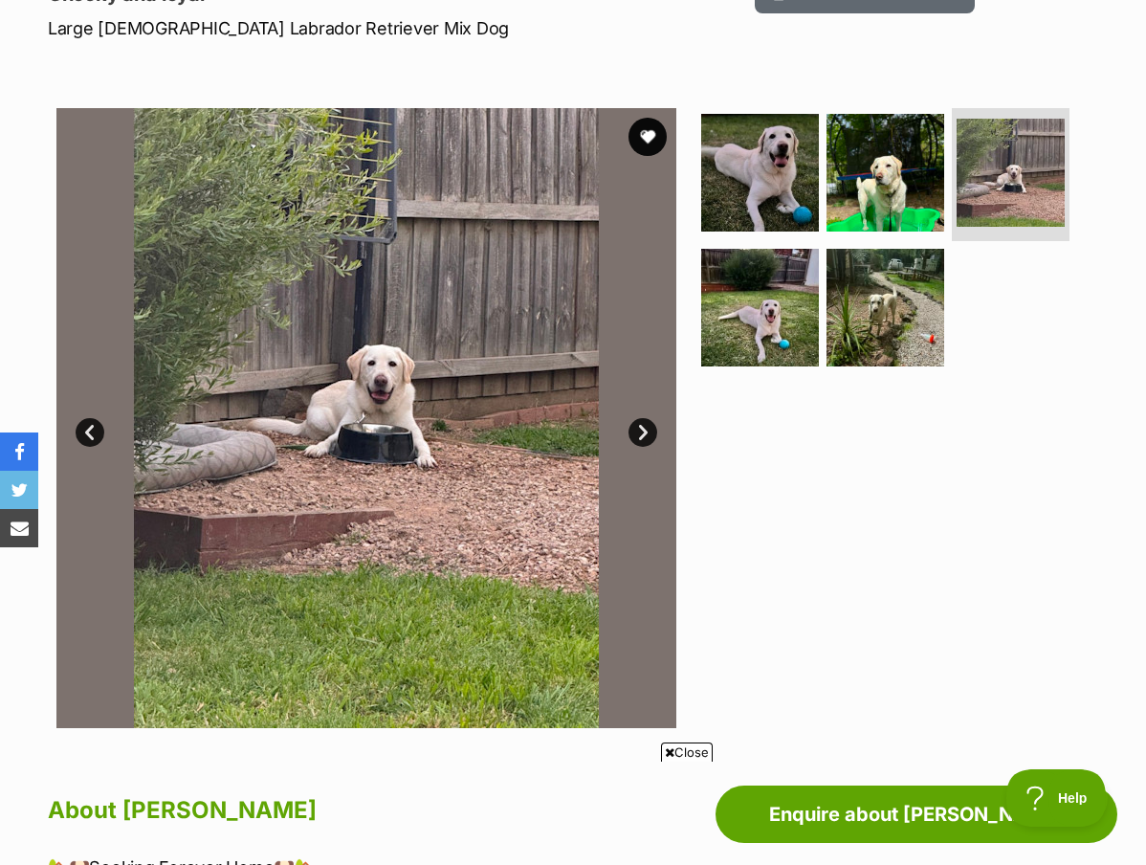
click at [642, 431] on link "Next" at bounding box center [642, 432] width 29 height 29
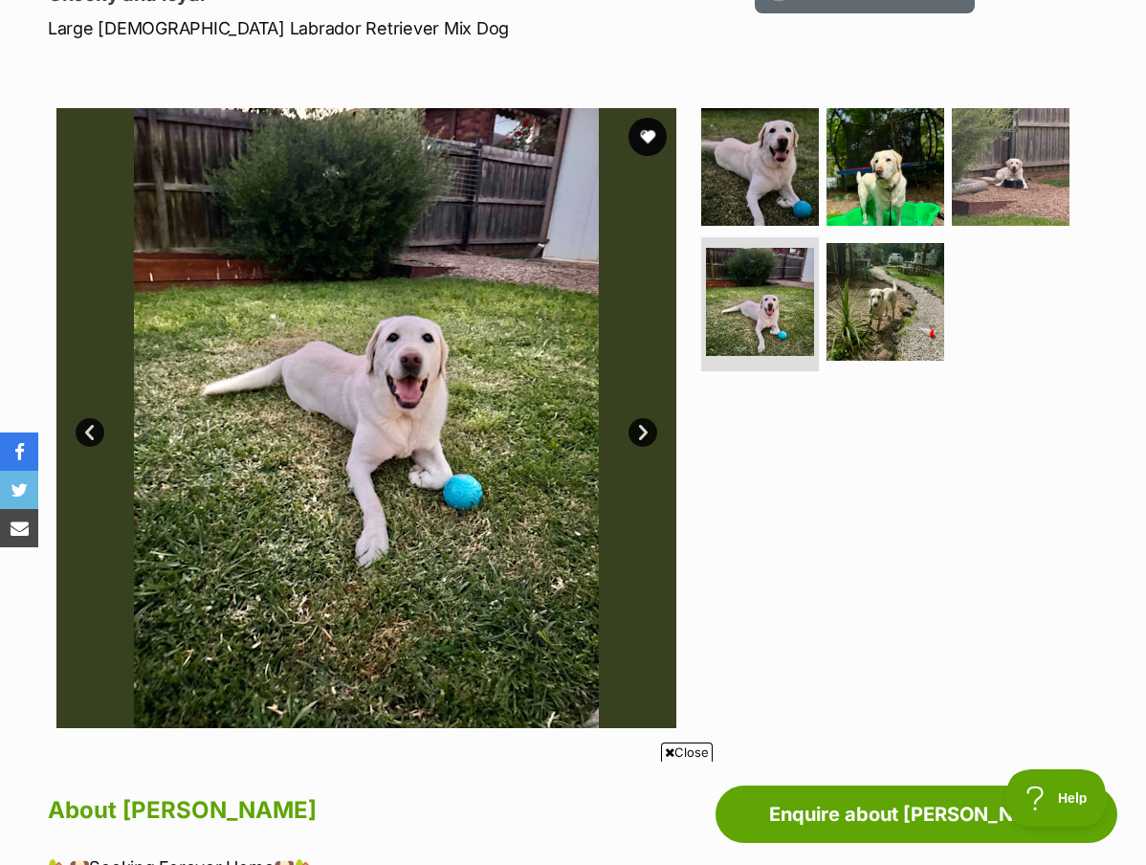
click at [642, 431] on link "Next" at bounding box center [642, 432] width 29 height 29
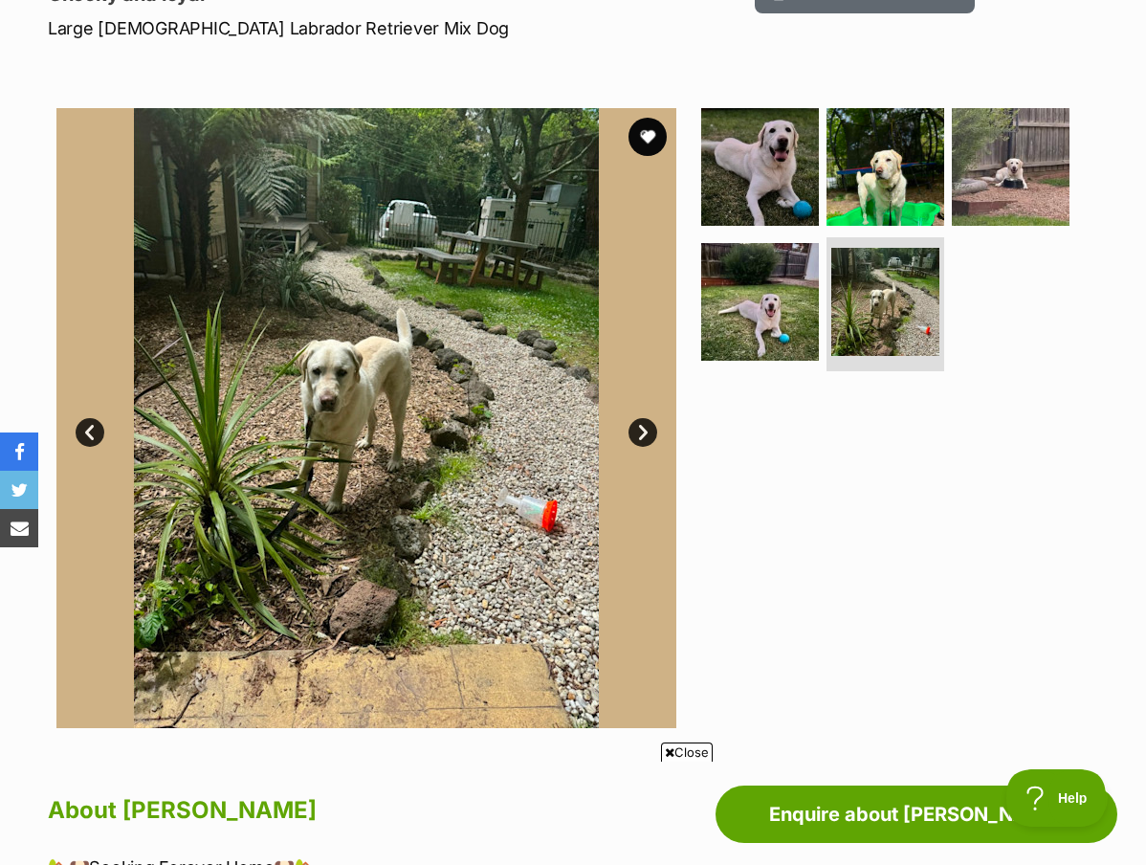
click at [642, 431] on link "Next" at bounding box center [642, 432] width 29 height 29
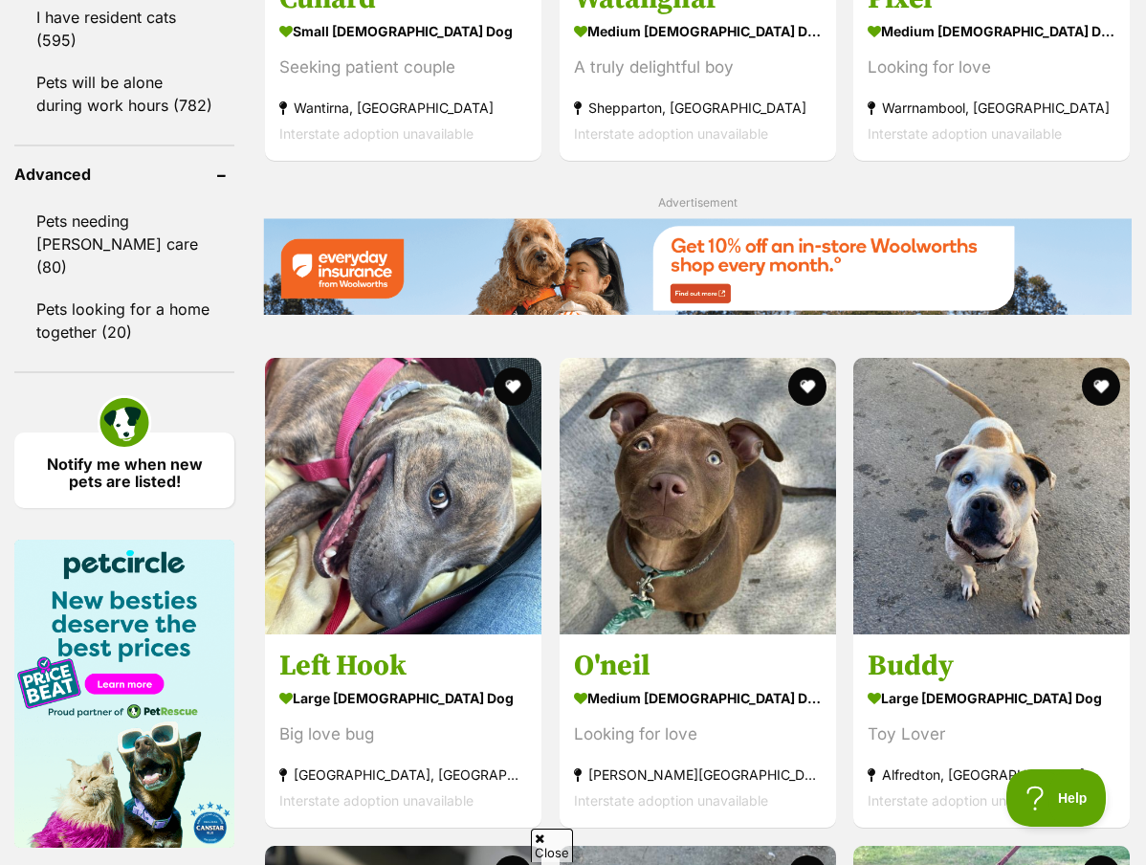
scroll to position [2763, 0]
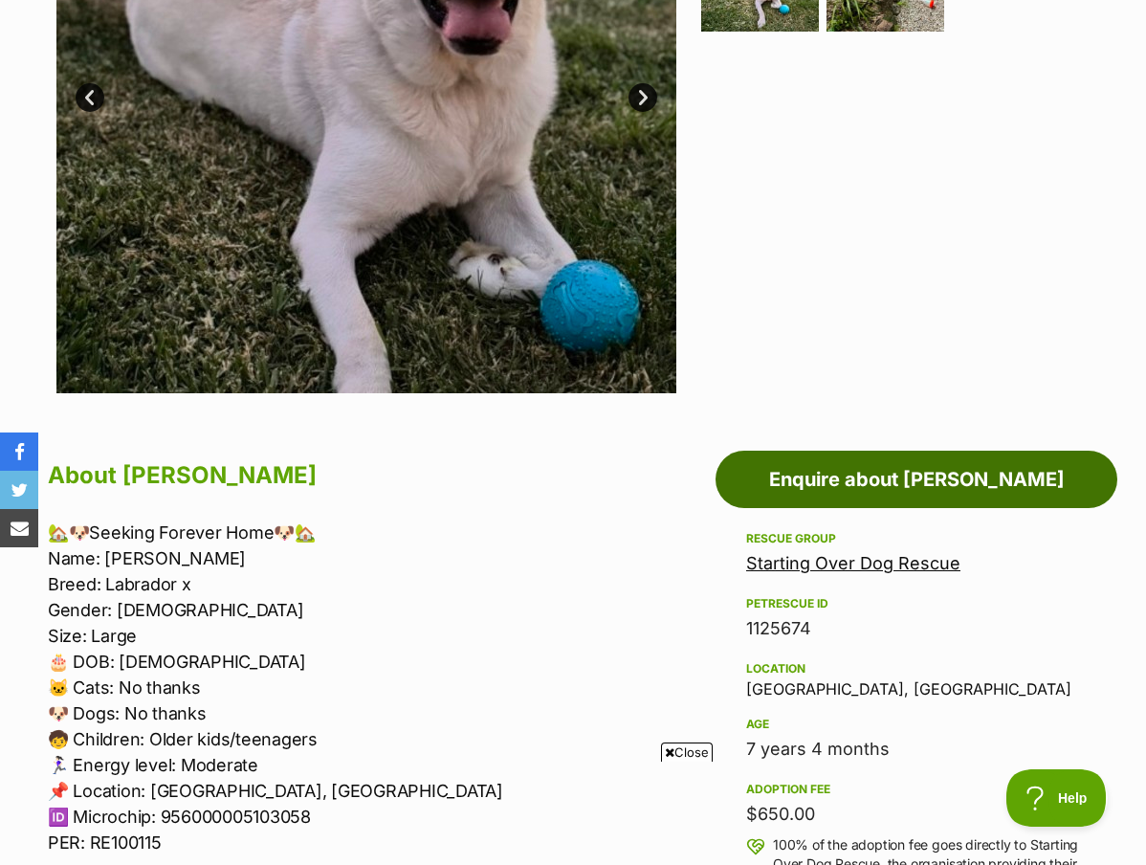
click at [892, 497] on link "Enquire about [PERSON_NAME]" at bounding box center [916, 479] width 402 height 57
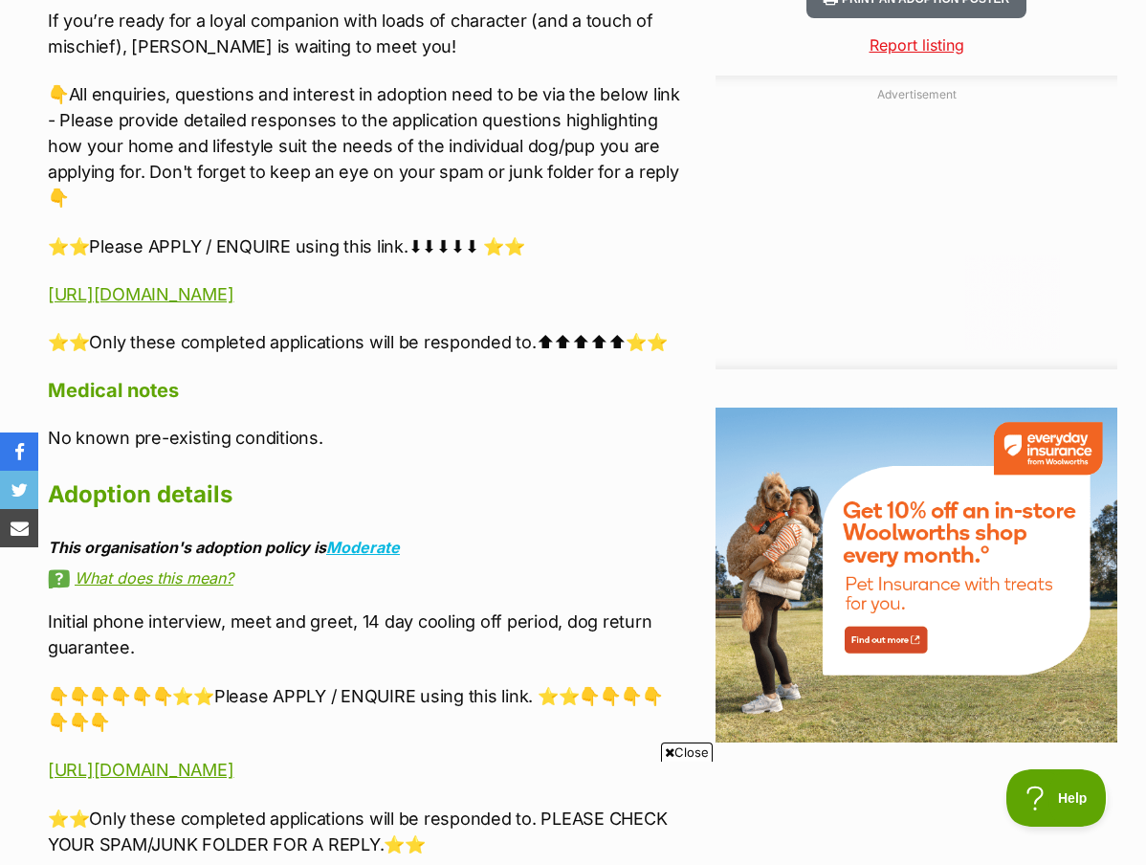
scroll to position [2086, 0]
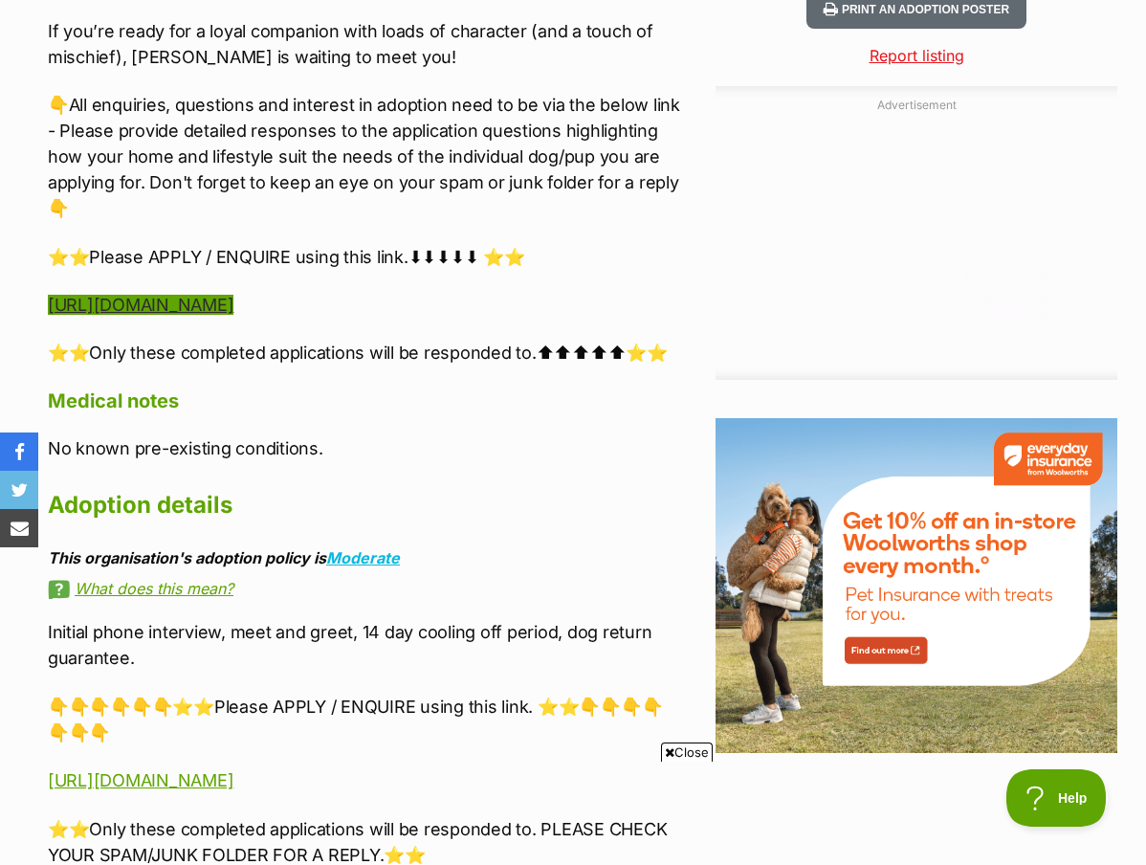
click at [233, 295] on link "https://www.startingoverdogrescue.org.au/adoption-application-form/" at bounding box center [141, 305] width 186 height 20
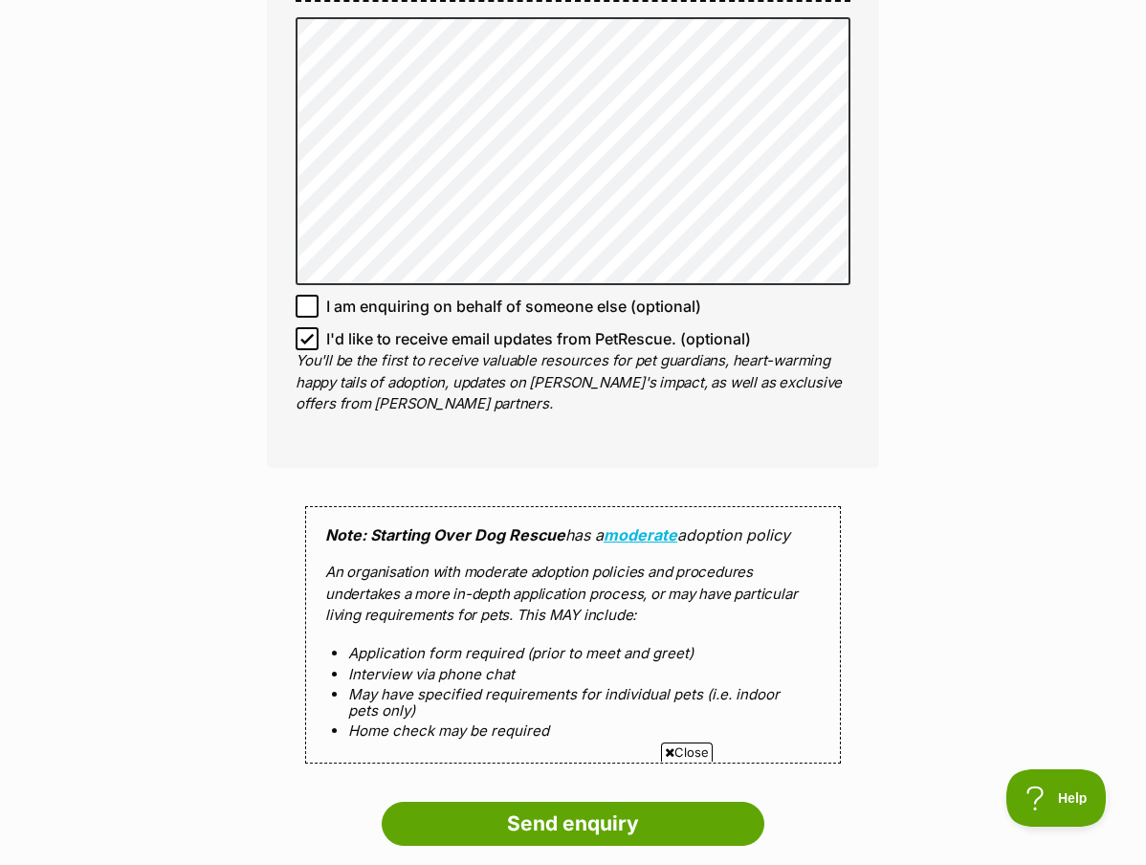
scroll to position [1660, 0]
